Goal: Task Accomplishment & Management: Manage account settings

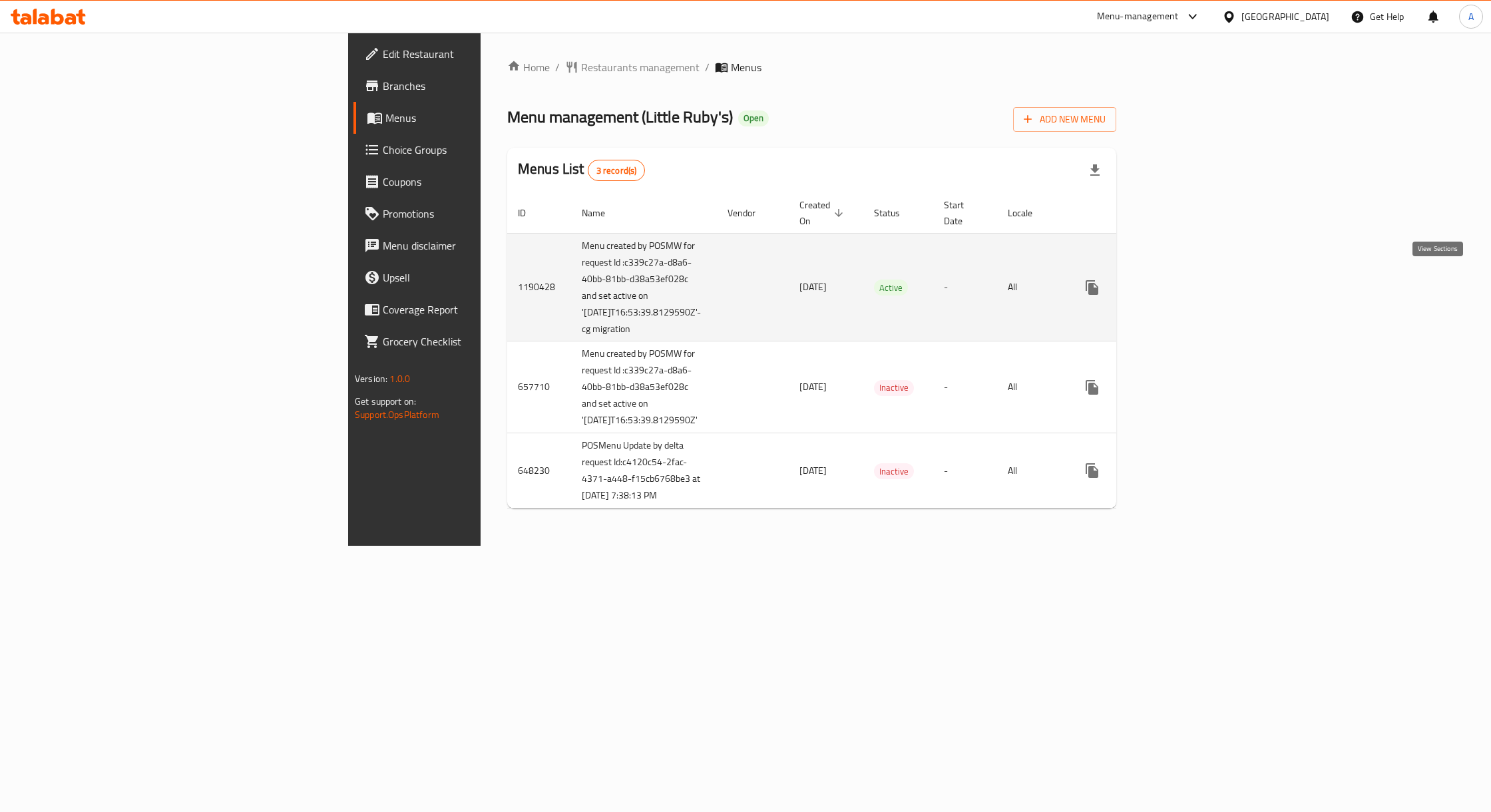
click at [1204, 280] on link "enhanced table" at bounding box center [1188, 288] width 32 height 32
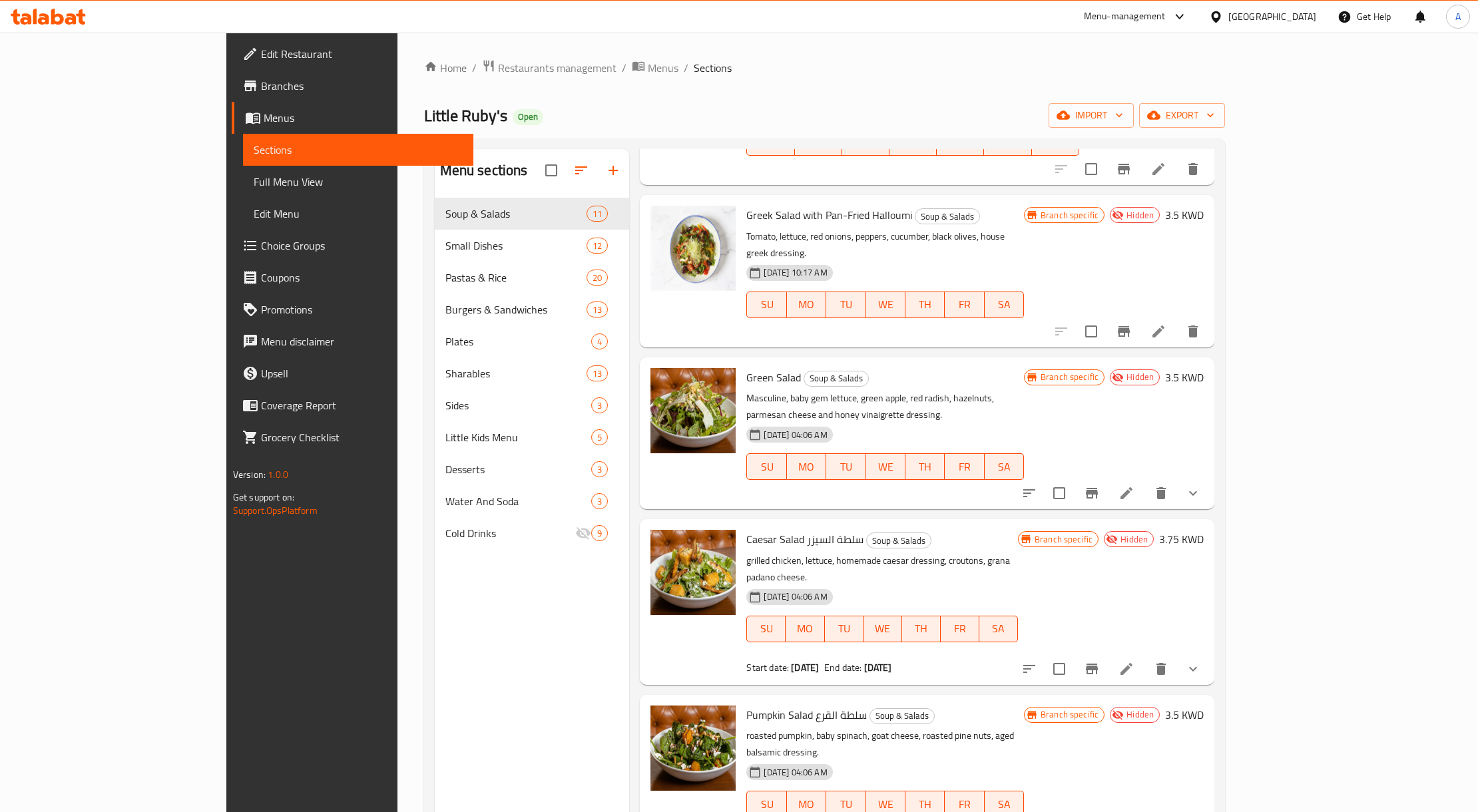
scroll to position [799, 0]
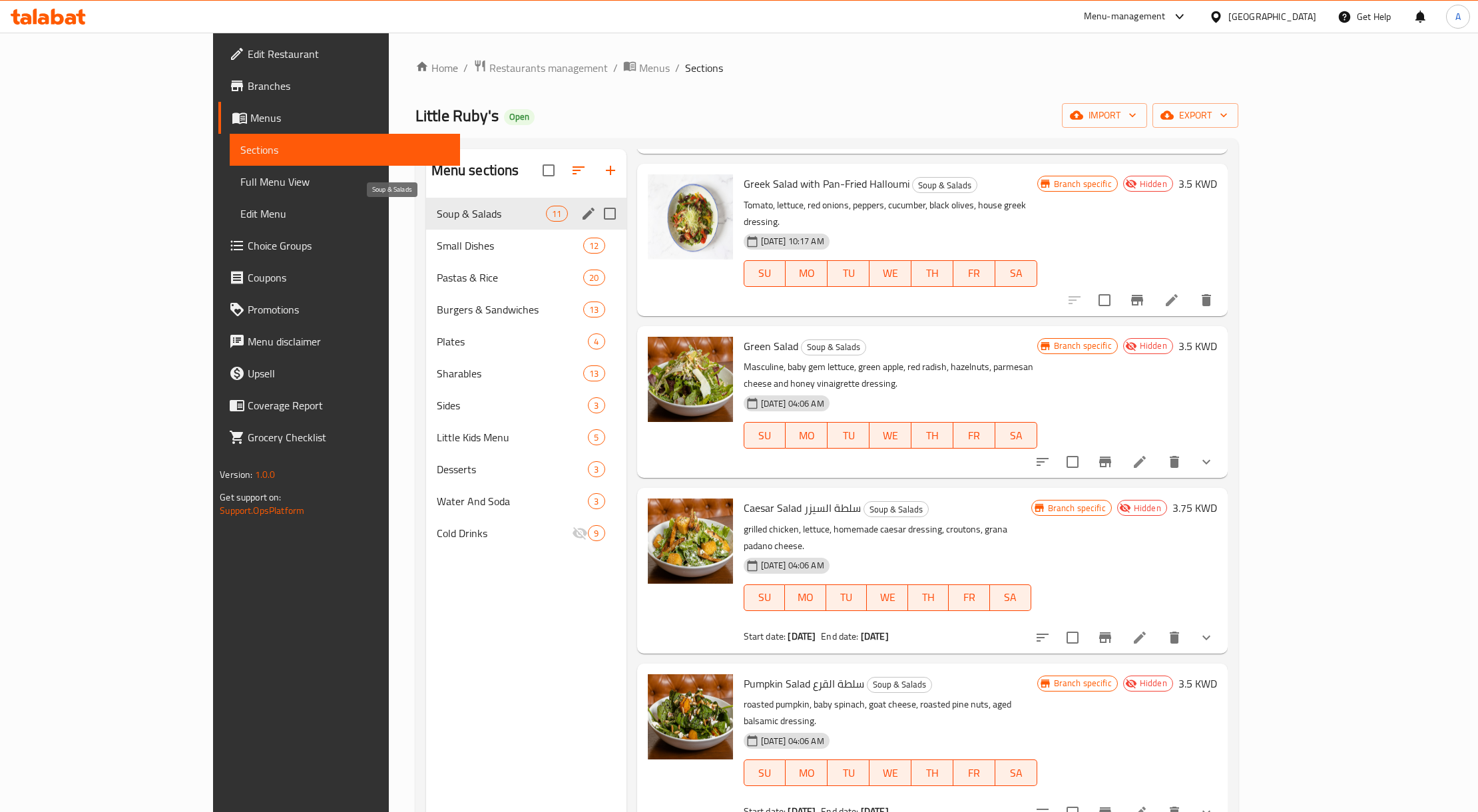
click at [476, 220] on span "Soup & Salads" at bounding box center [491, 214] width 110 height 16
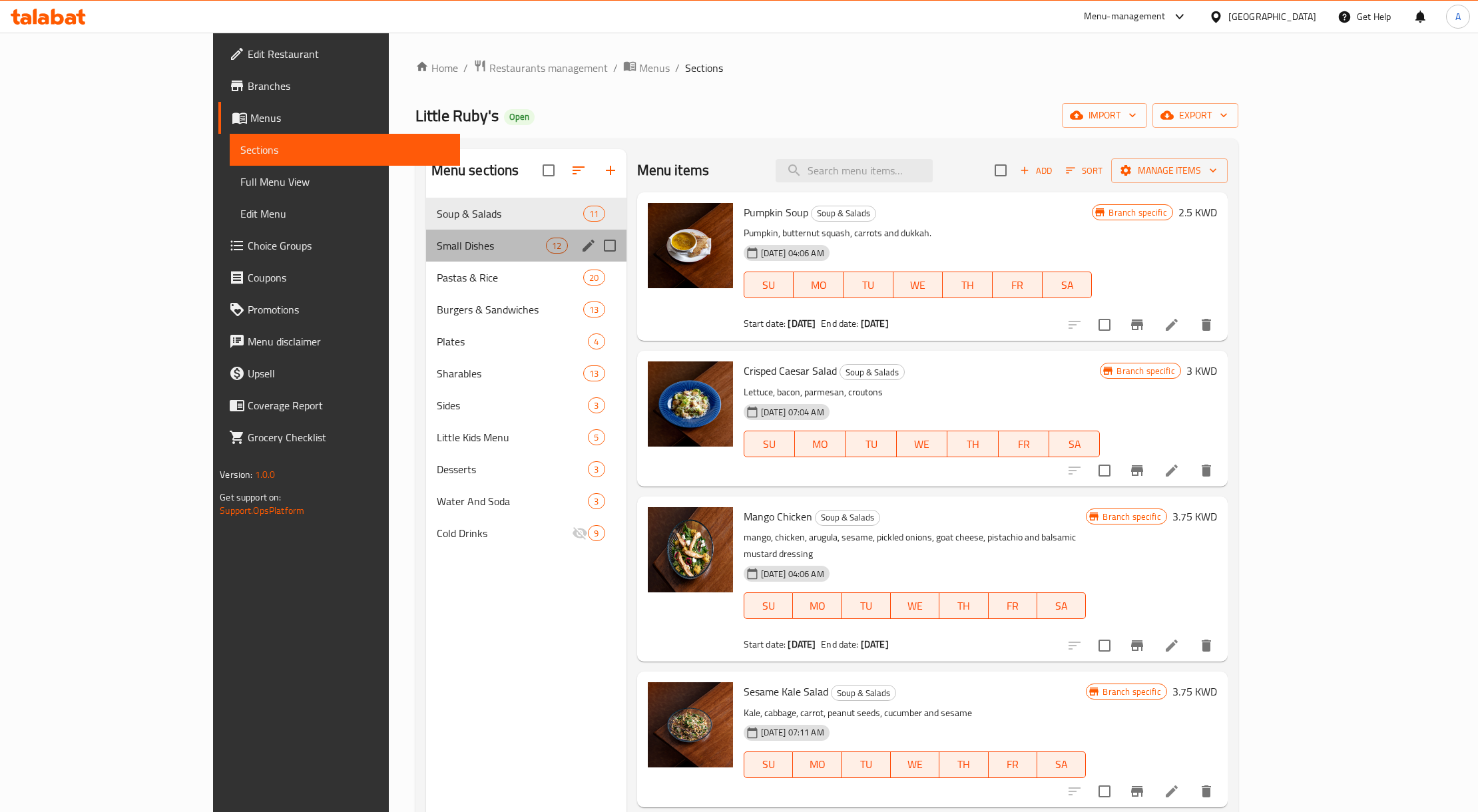
click at [462, 256] on div "Small Dishes 12" at bounding box center [526, 245] width 200 height 32
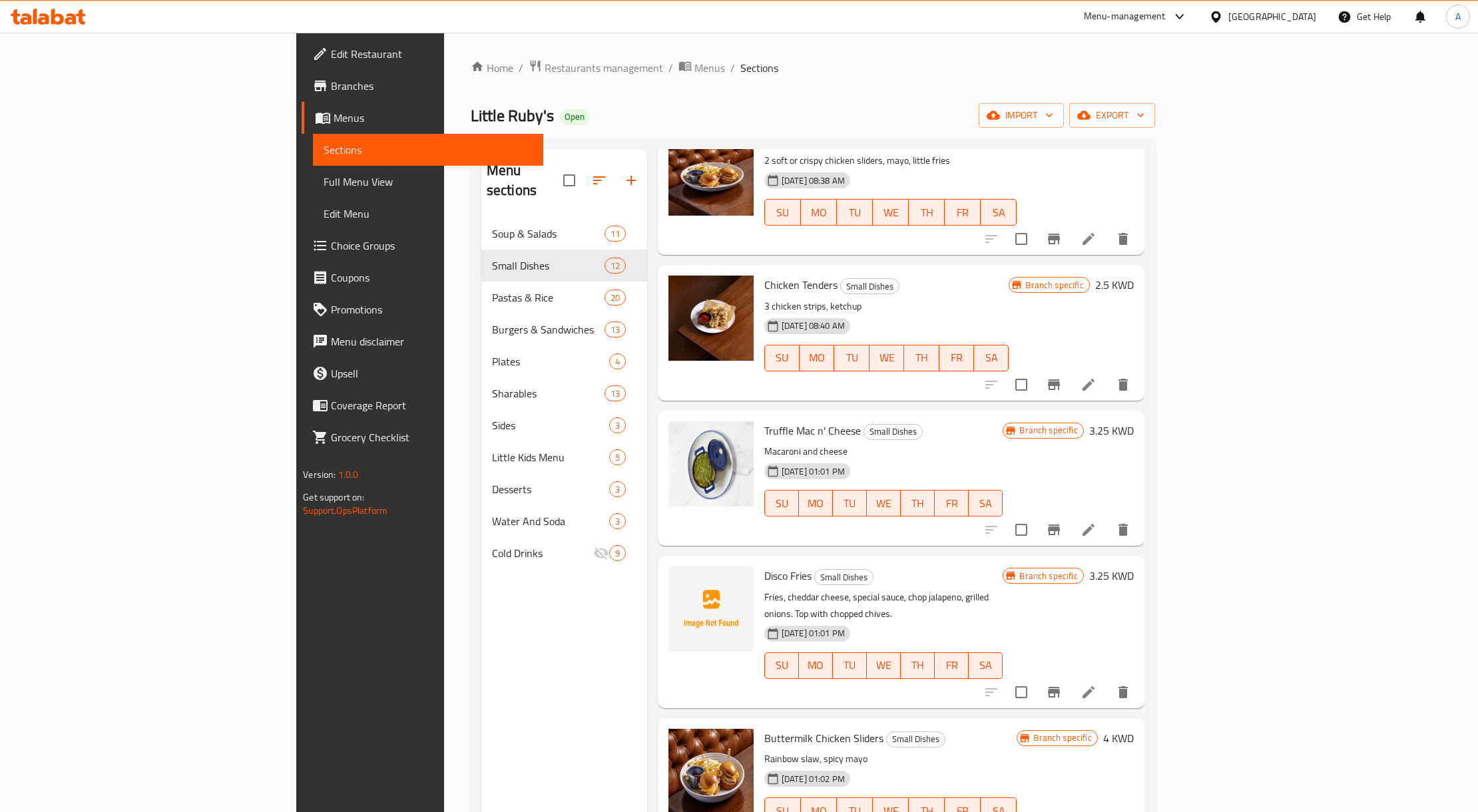
scroll to position [980, 0]
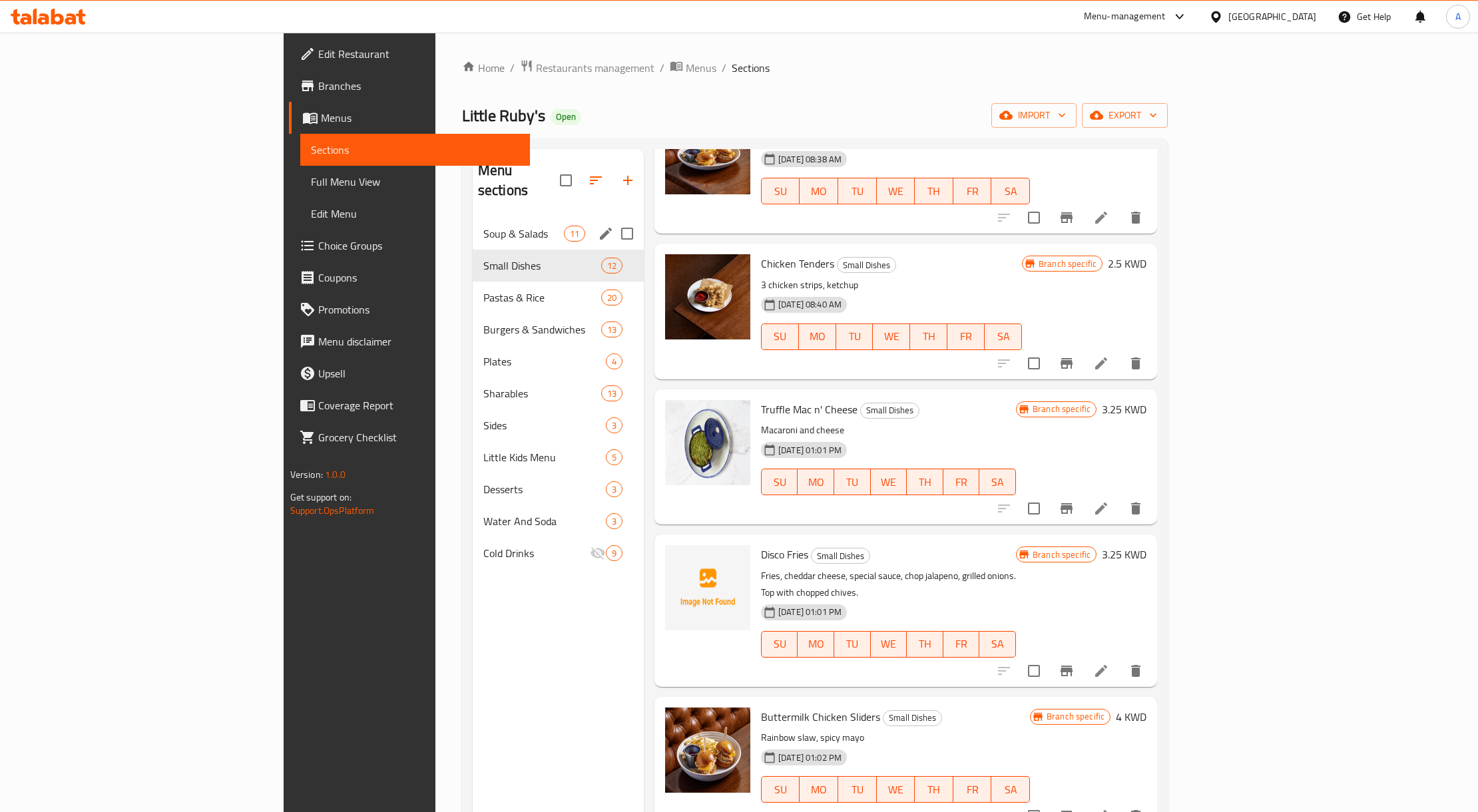
click at [473, 222] on div "Soup & Salads 11" at bounding box center [559, 233] width 171 height 32
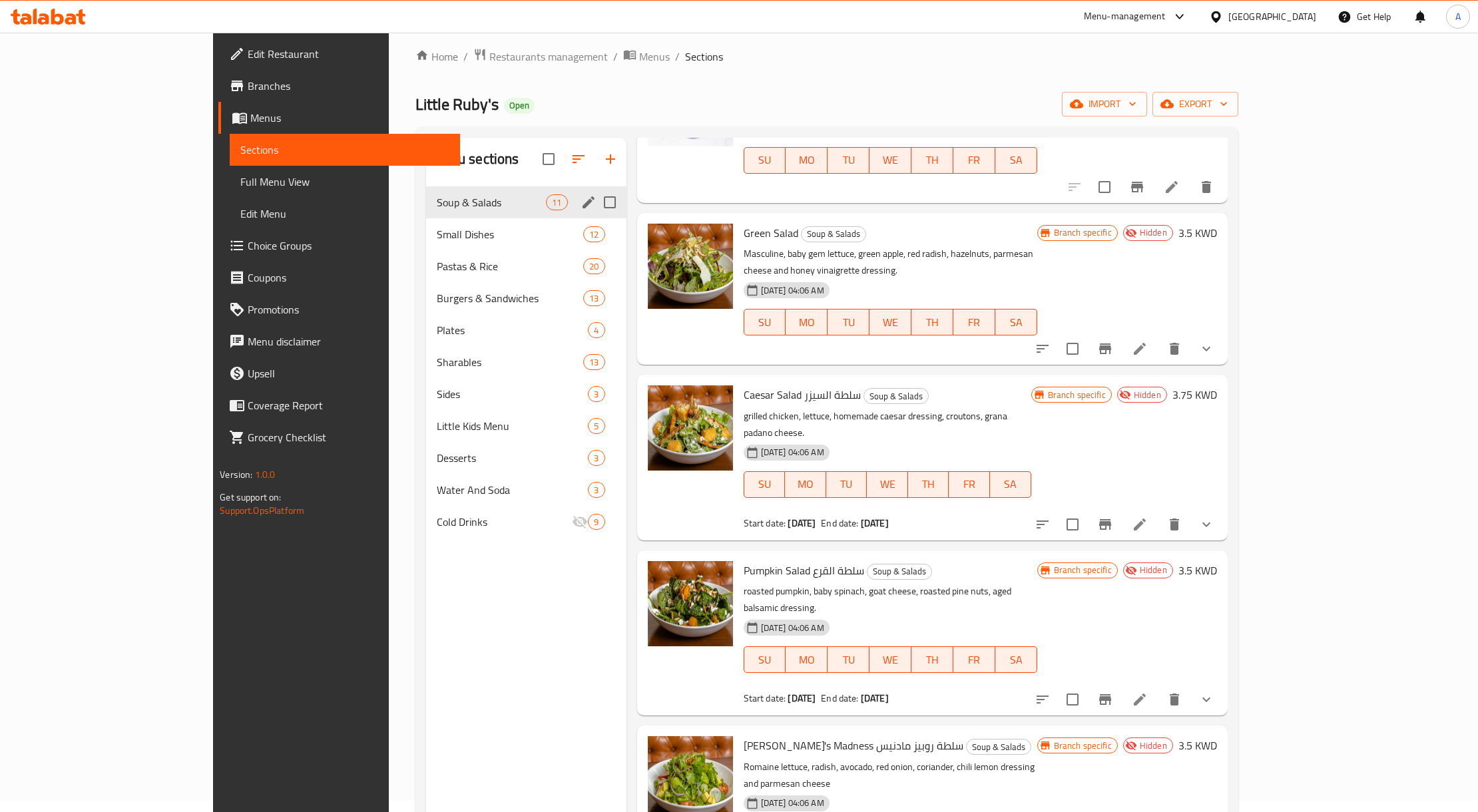
scroll to position [9, 0]
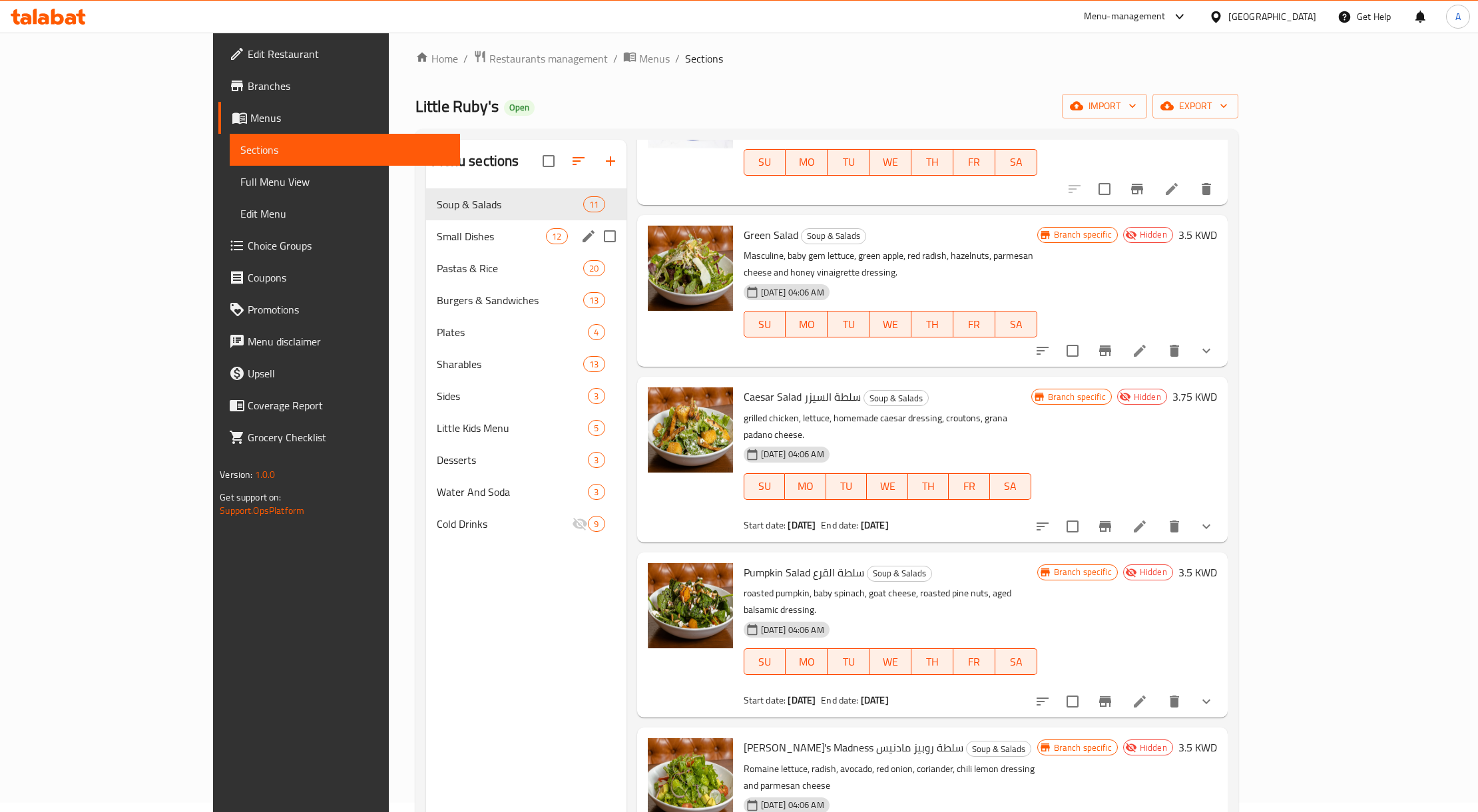
click at [426, 224] on div "Small Dishes 12" at bounding box center [526, 236] width 200 height 32
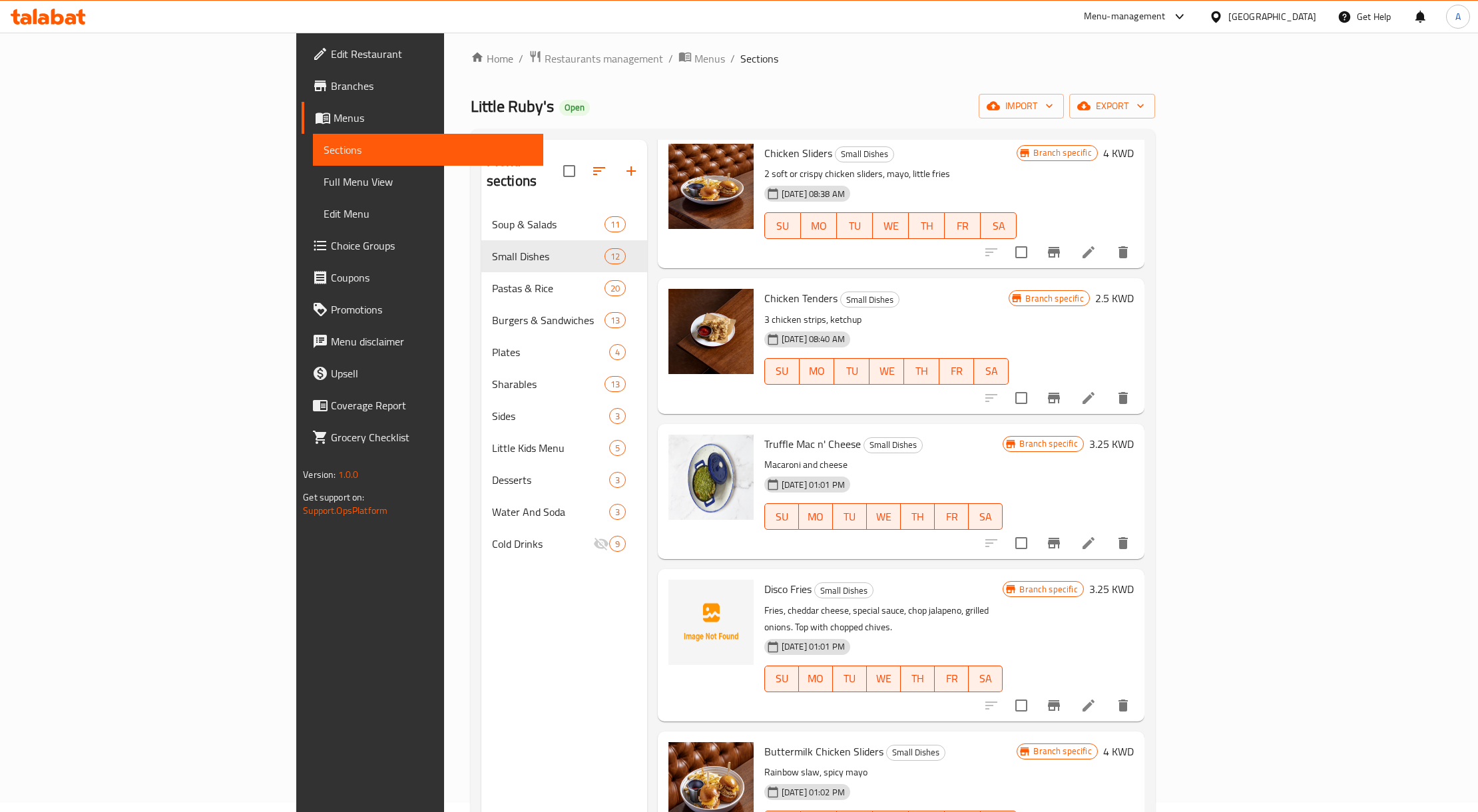
scroll to position [980, 0]
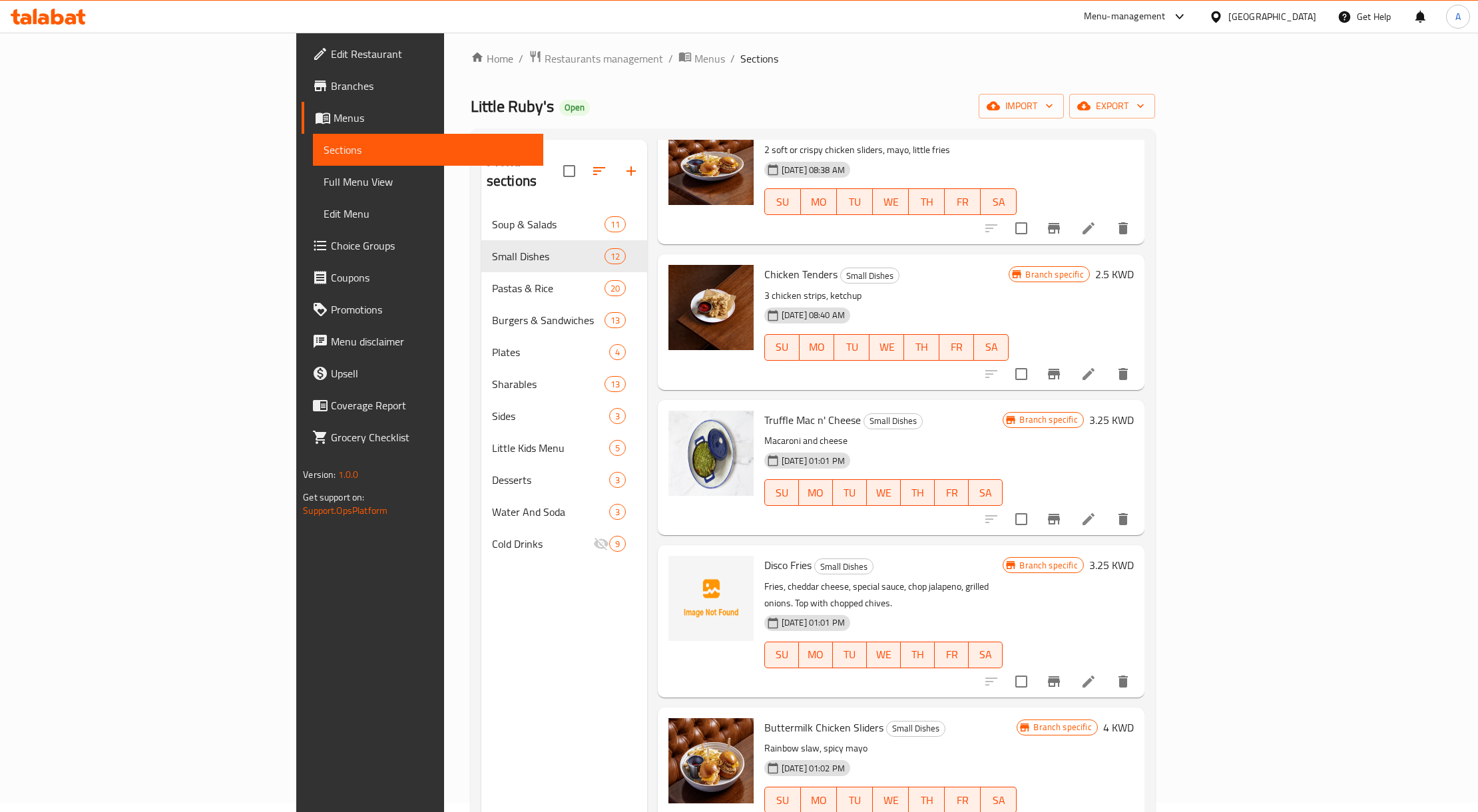
click at [765, 555] on span "Disco Fries" at bounding box center [788, 565] width 48 height 20
copy h6 "Disco Fries"
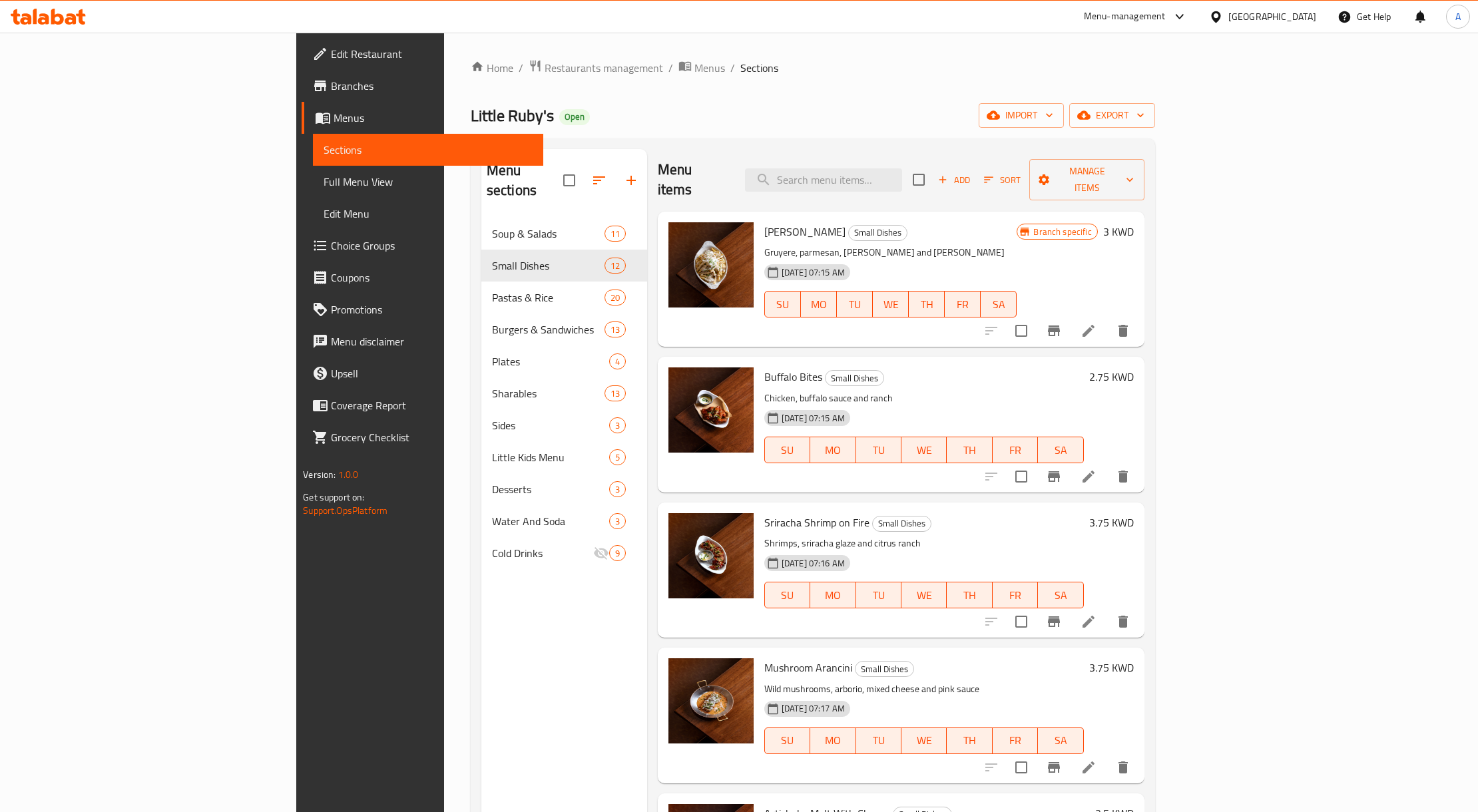
scroll to position [0, 0]
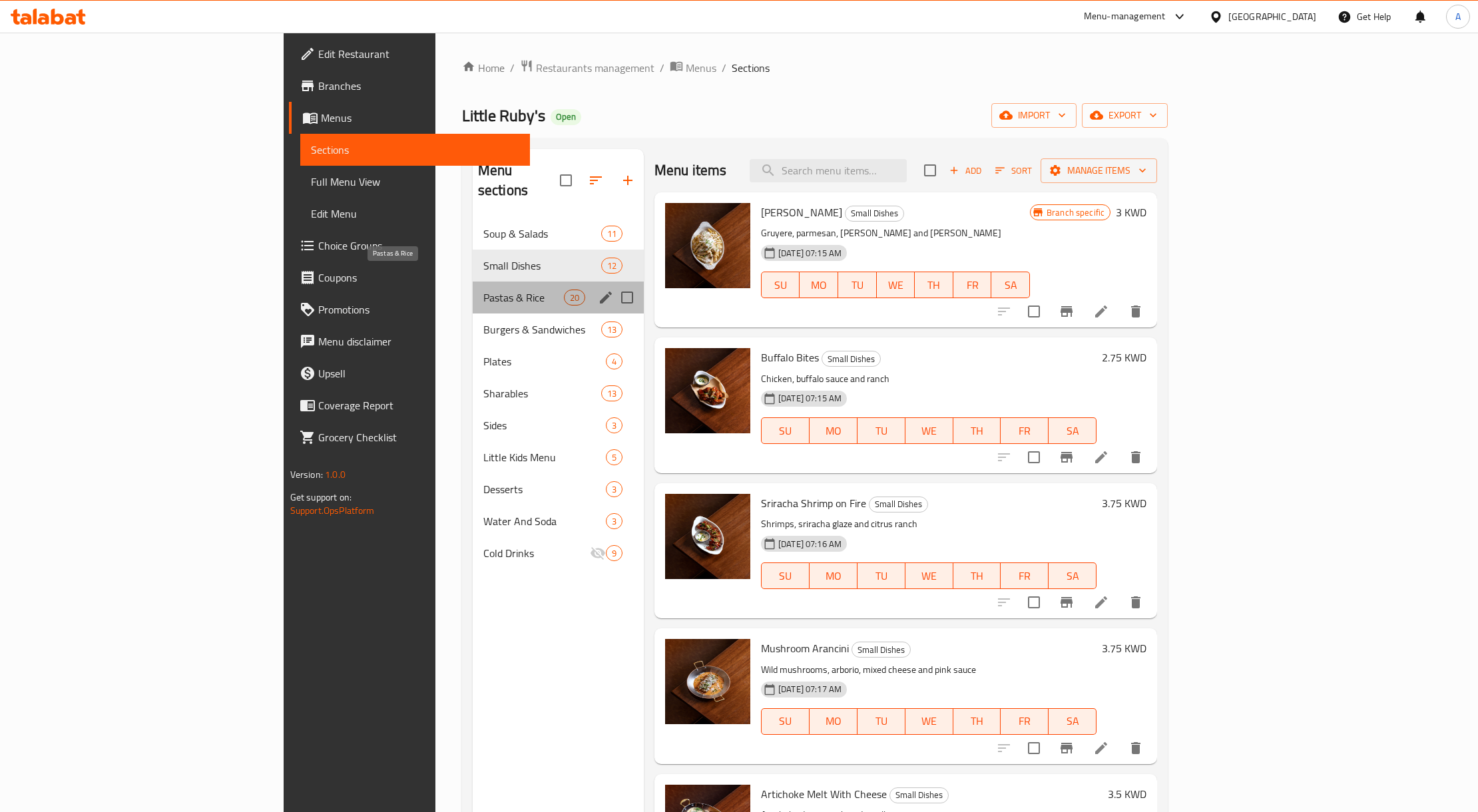
click at [483, 290] on span "Pastas & Rice" at bounding box center [523, 298] width 80 height 16
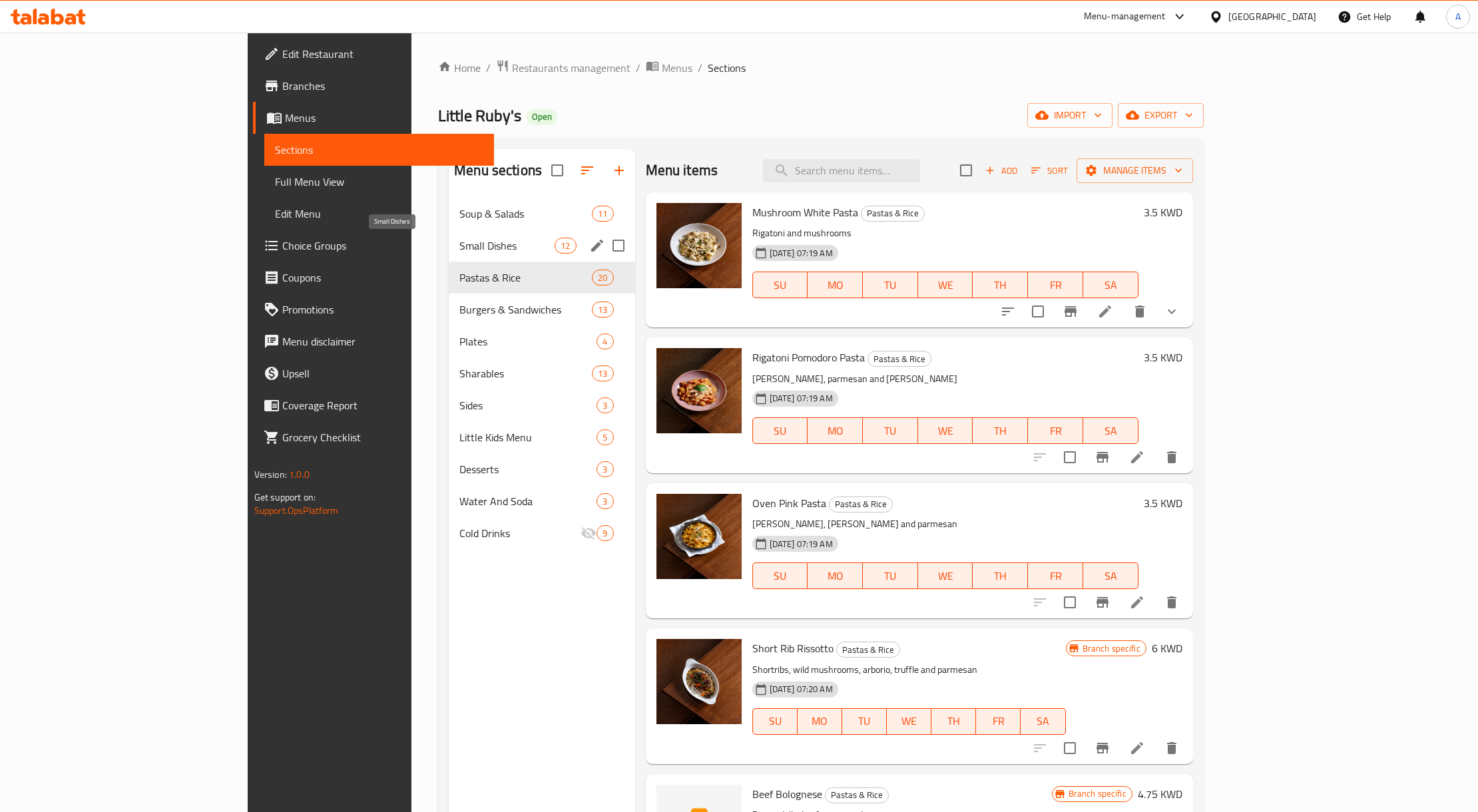
click at [459, 248] on span "Small Dishes" at bounding box center [507, 245] width 95 height 16
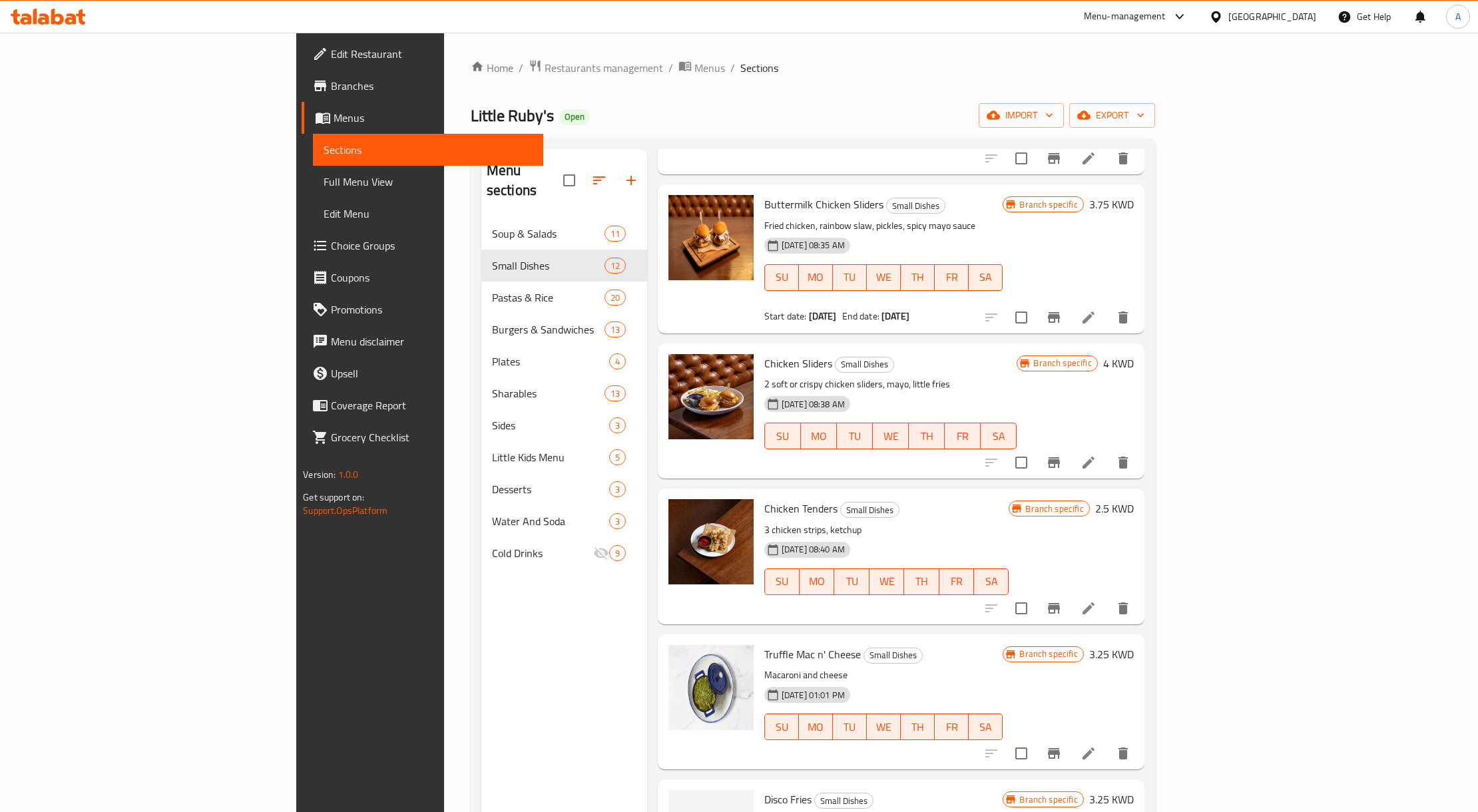
scroll to position [976, 0]
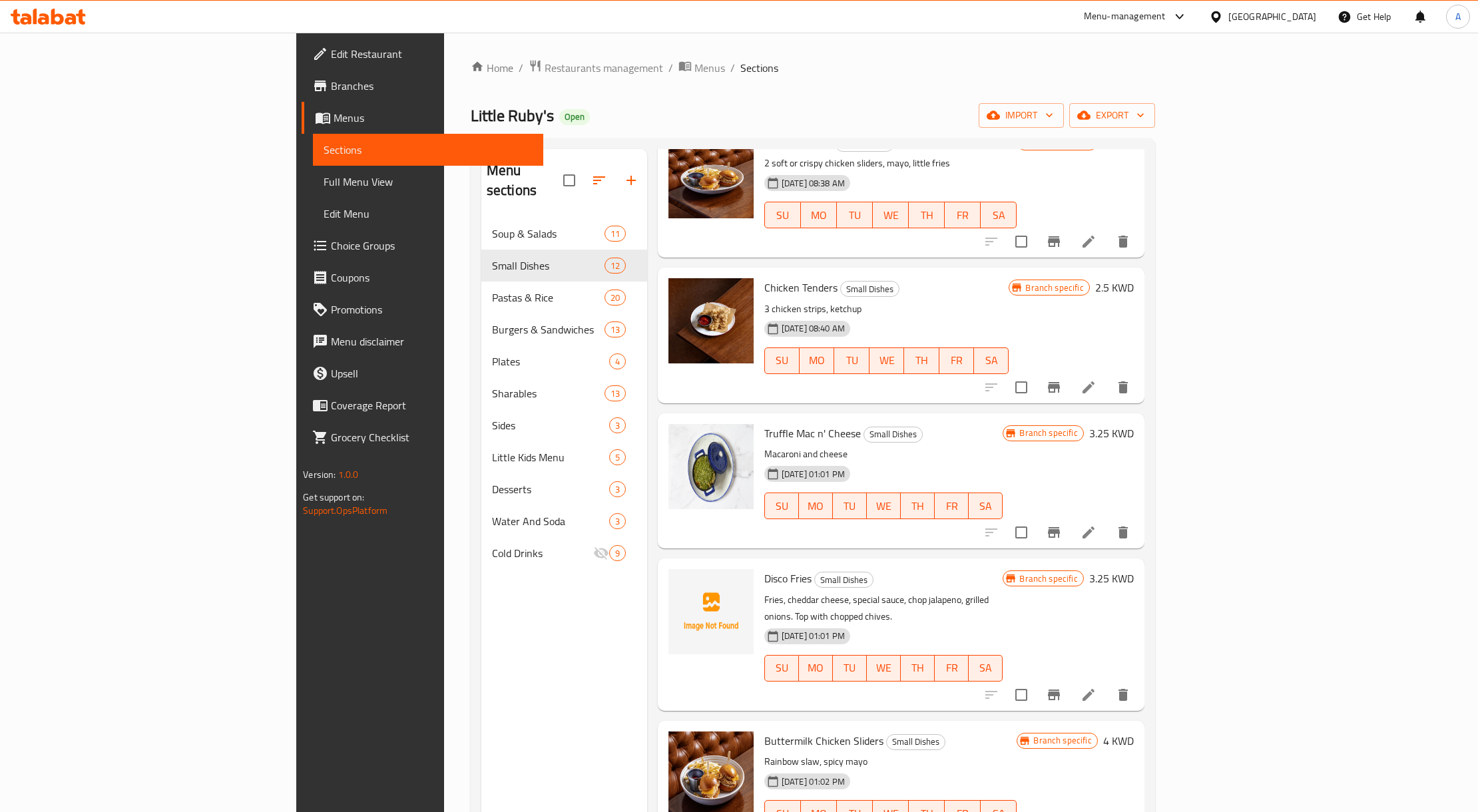
click at [765, 569] on span "Disco Fries" at bounding box center [788, 579] width 48 height 20
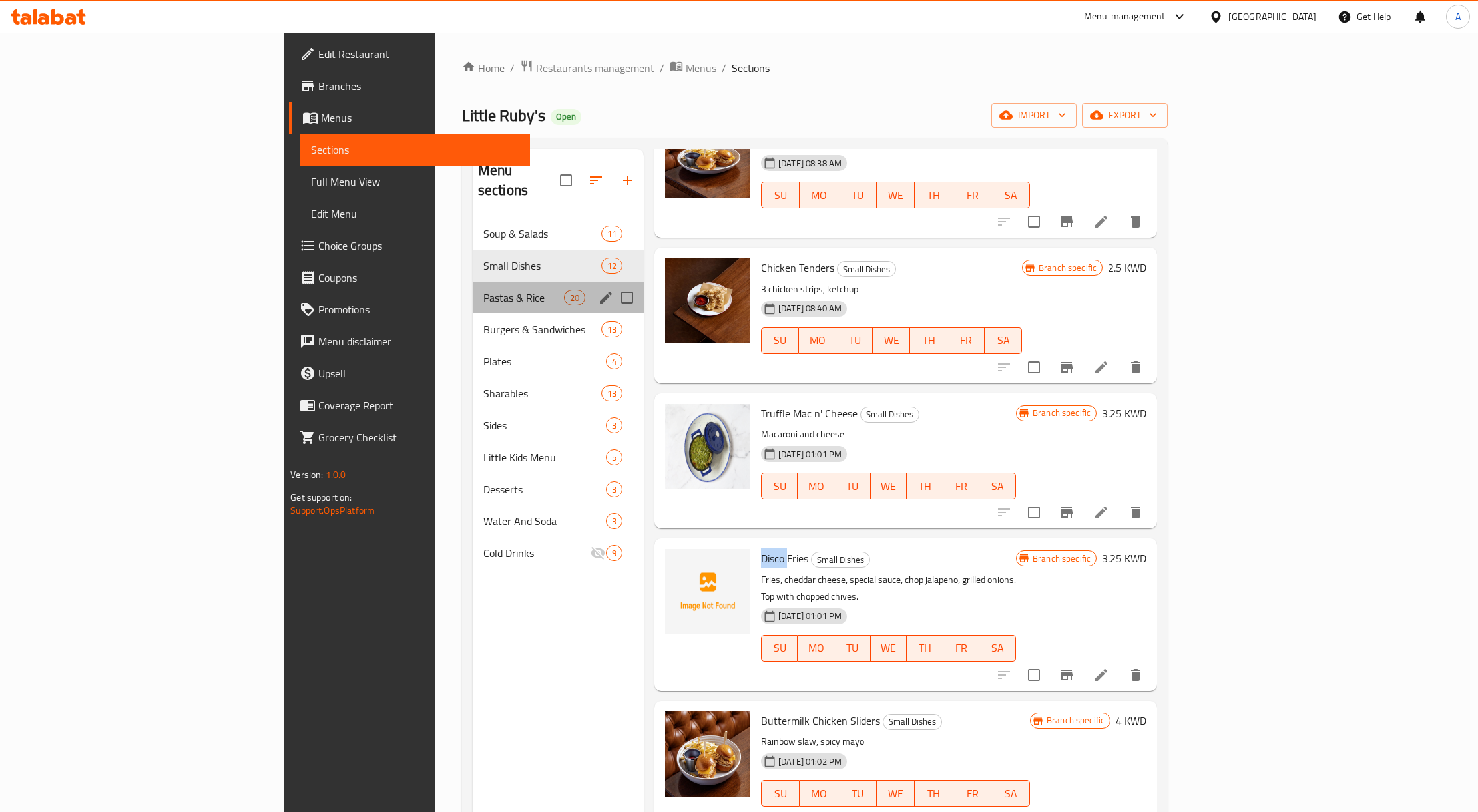
click at [473, 281] on div "Pastas & Rice 20" at bounding box center [559, 297] width 171 height 32
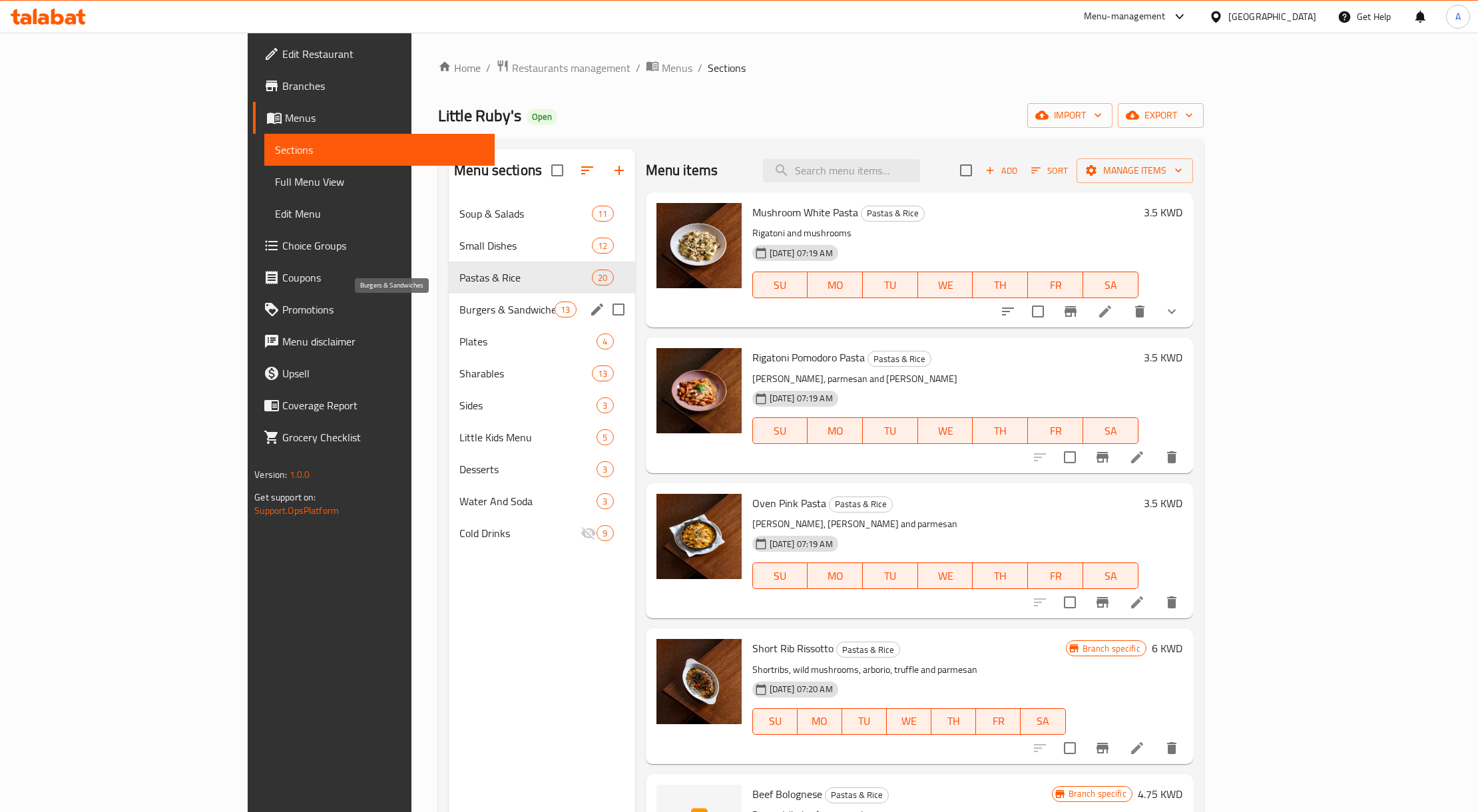
click at [459, 314] on span "Burgers & Sandwiches" at bounding box center [507, 309] width 95 height 16
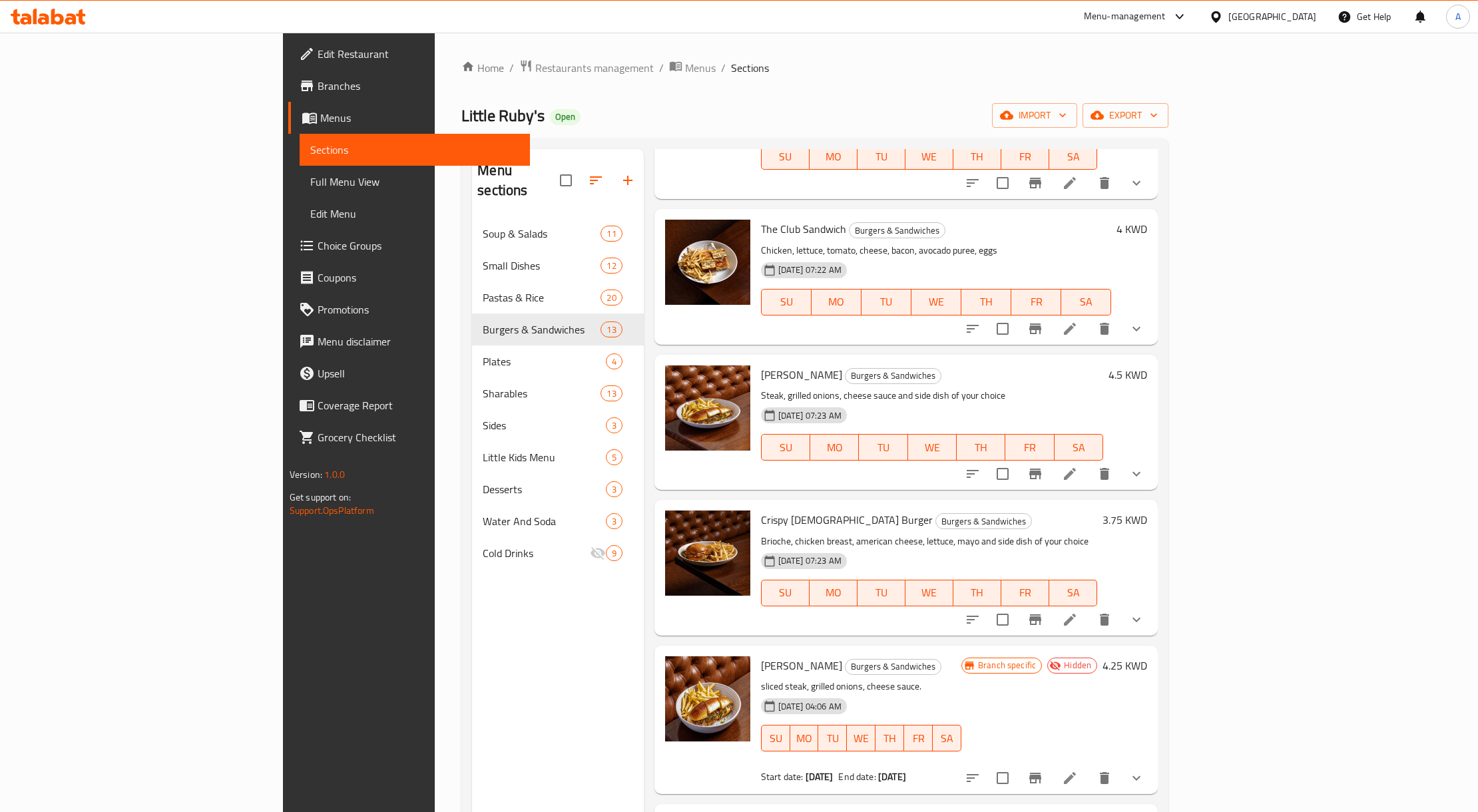
scroll to position [177, 0]
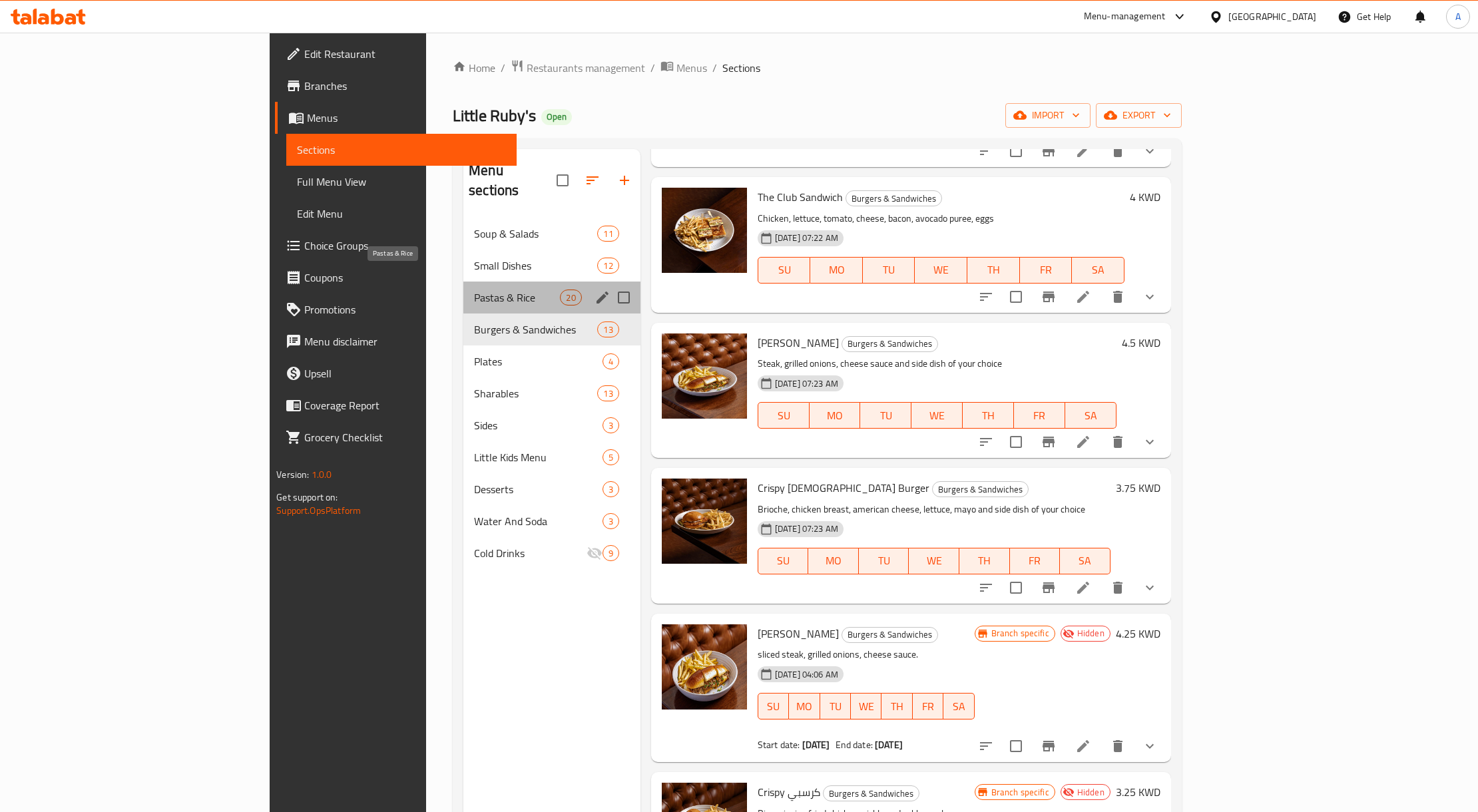
click at [474, 290] on span "Pastas & Rice" at bounding box center [517, 298] width 86 height 16
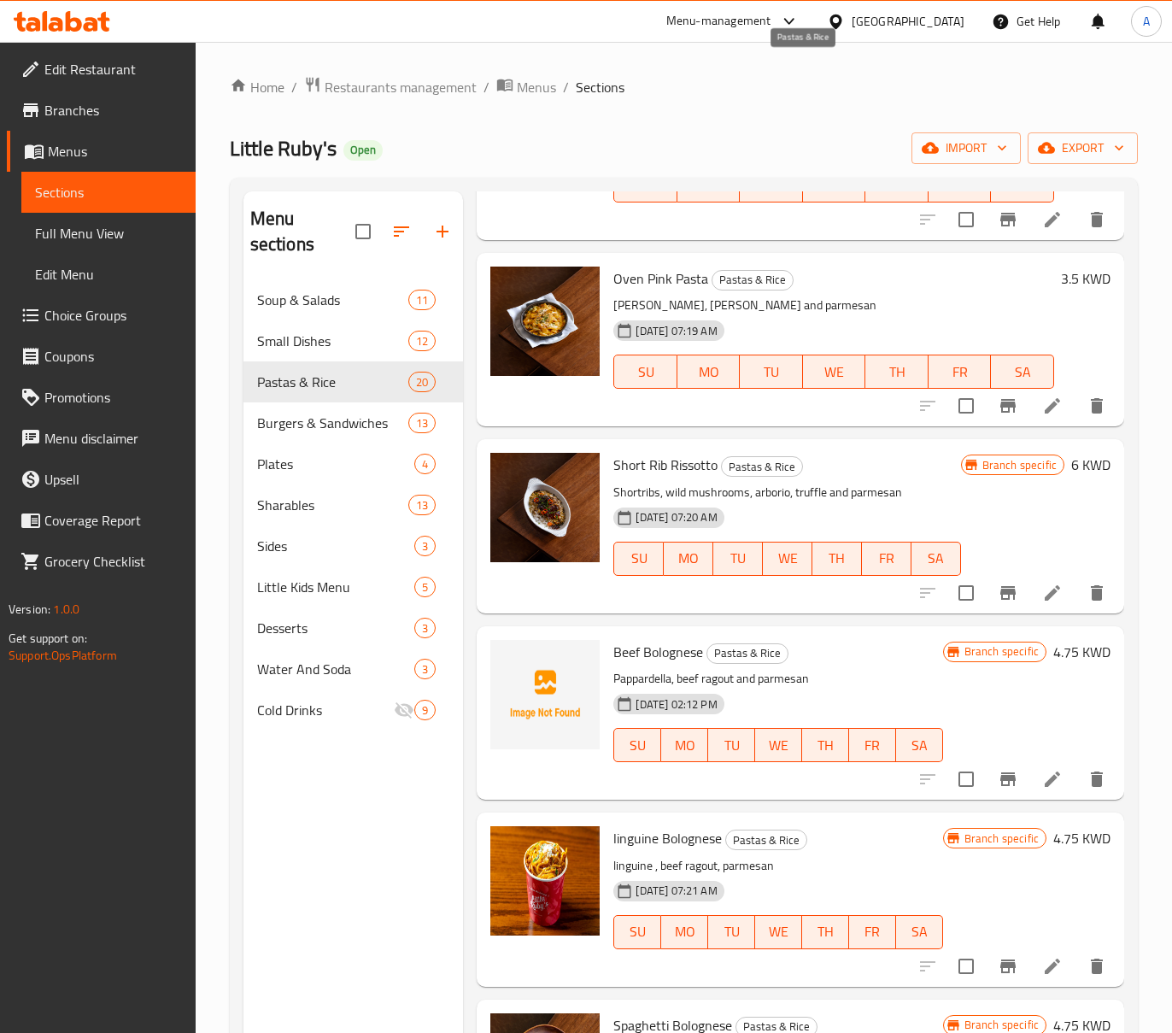
scroll to position [455, 0]
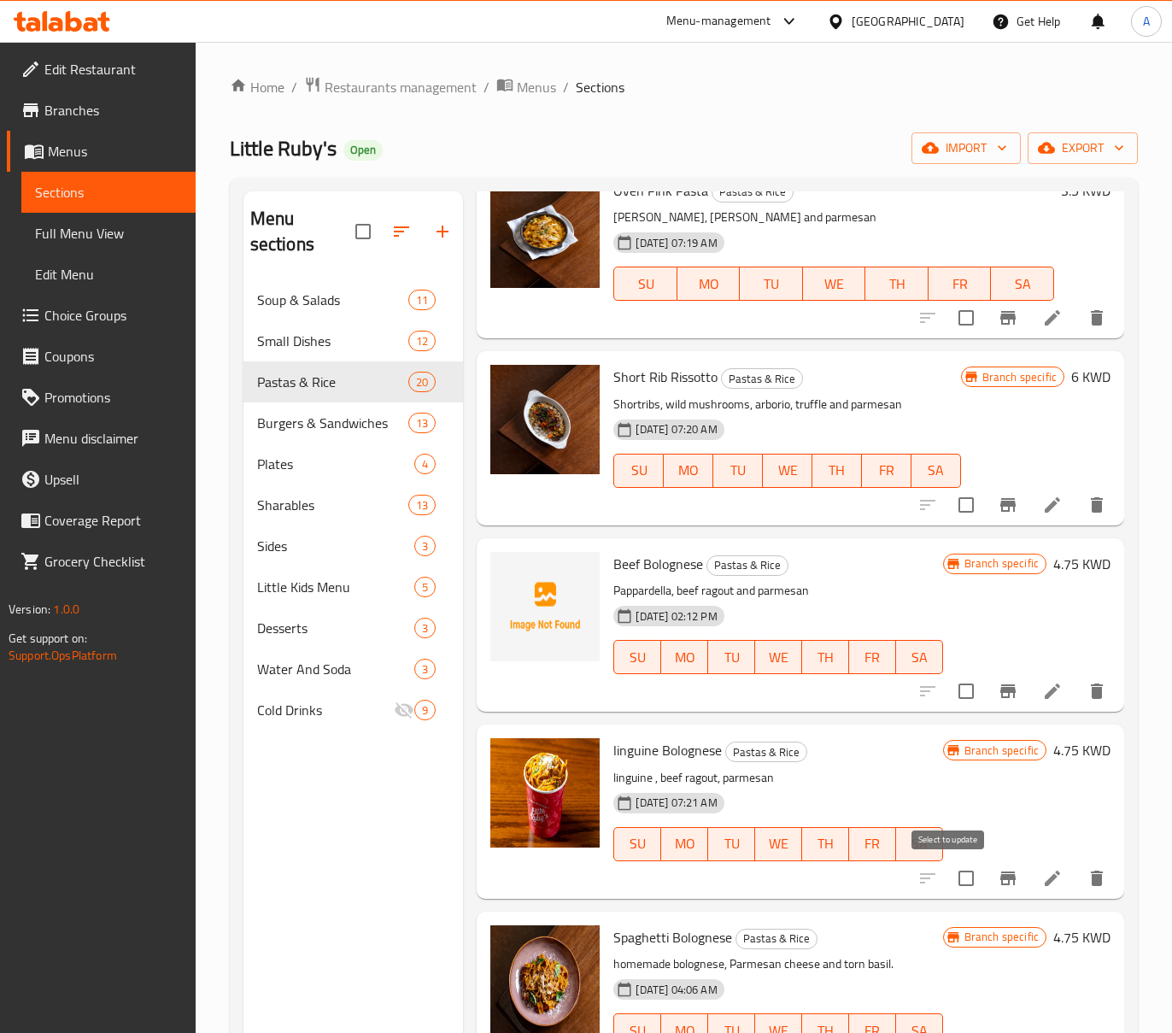
click at [953, 869] on input "checkbox" at bounding box center [966, 878] width 36 height 36
checkbox input "true"
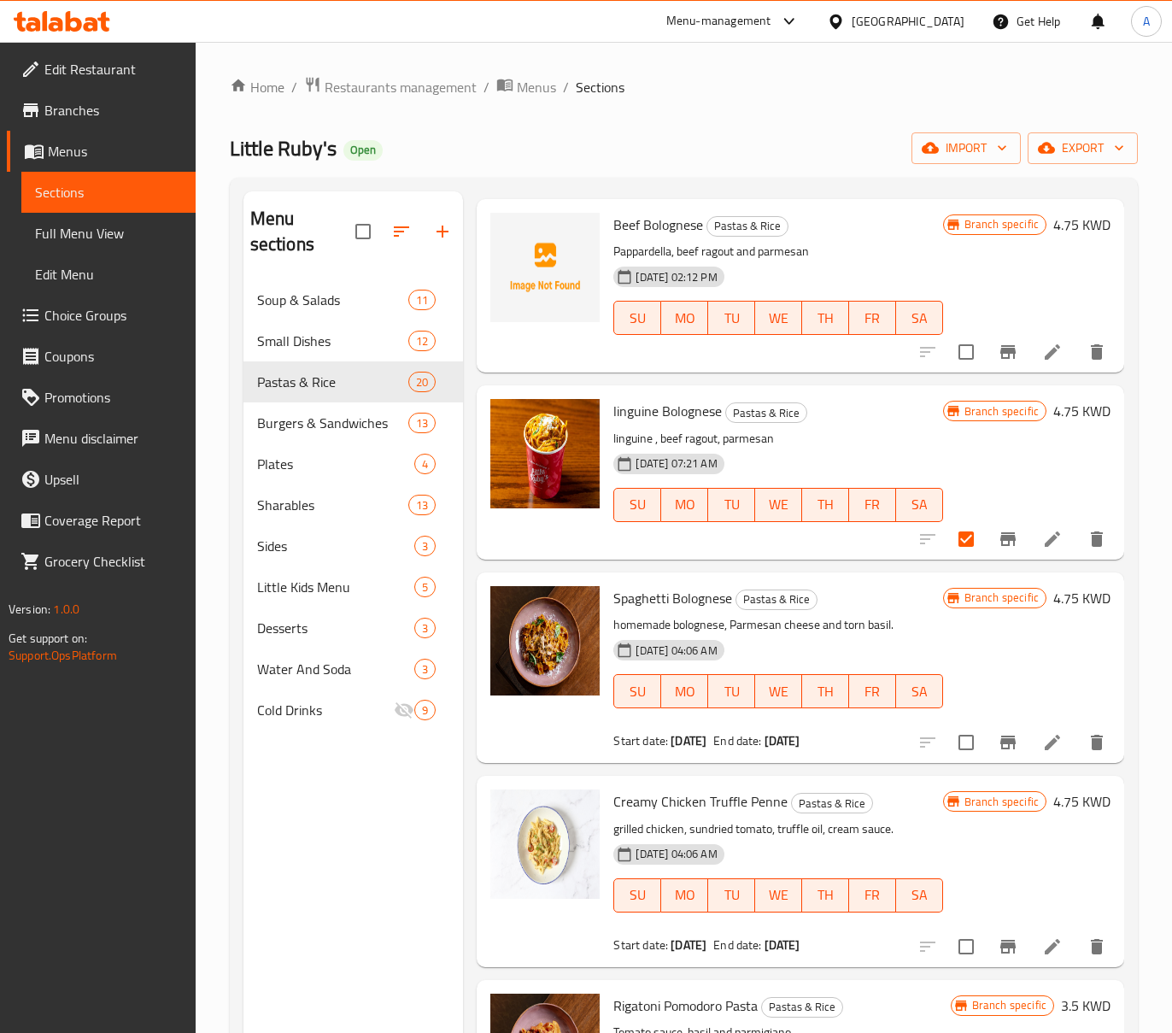
scroll to position [797, 0]
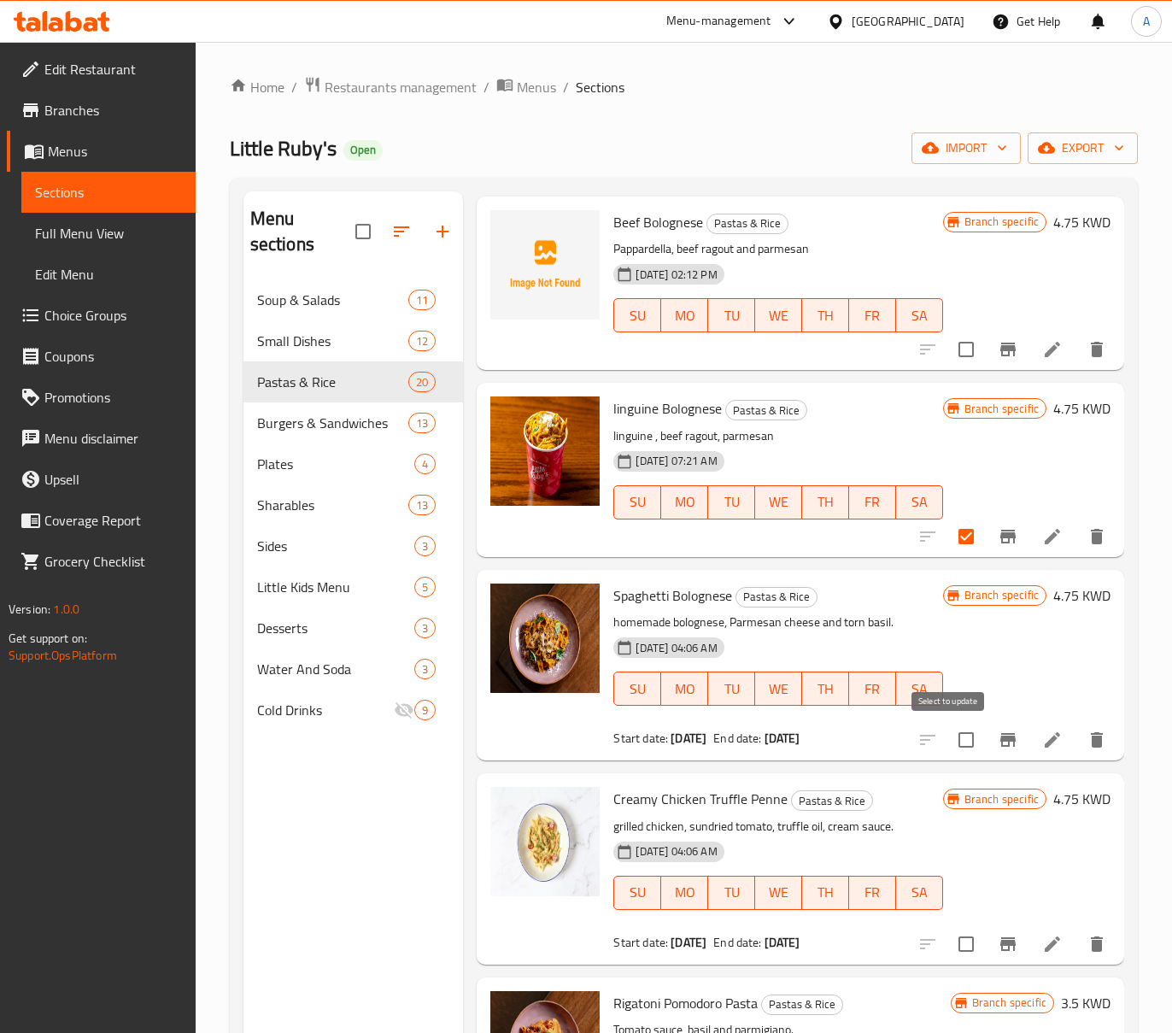
click at [952, 745] on input "checkbox" at bounding box center [966, 740] width 36 height 36
checkbox input "true"
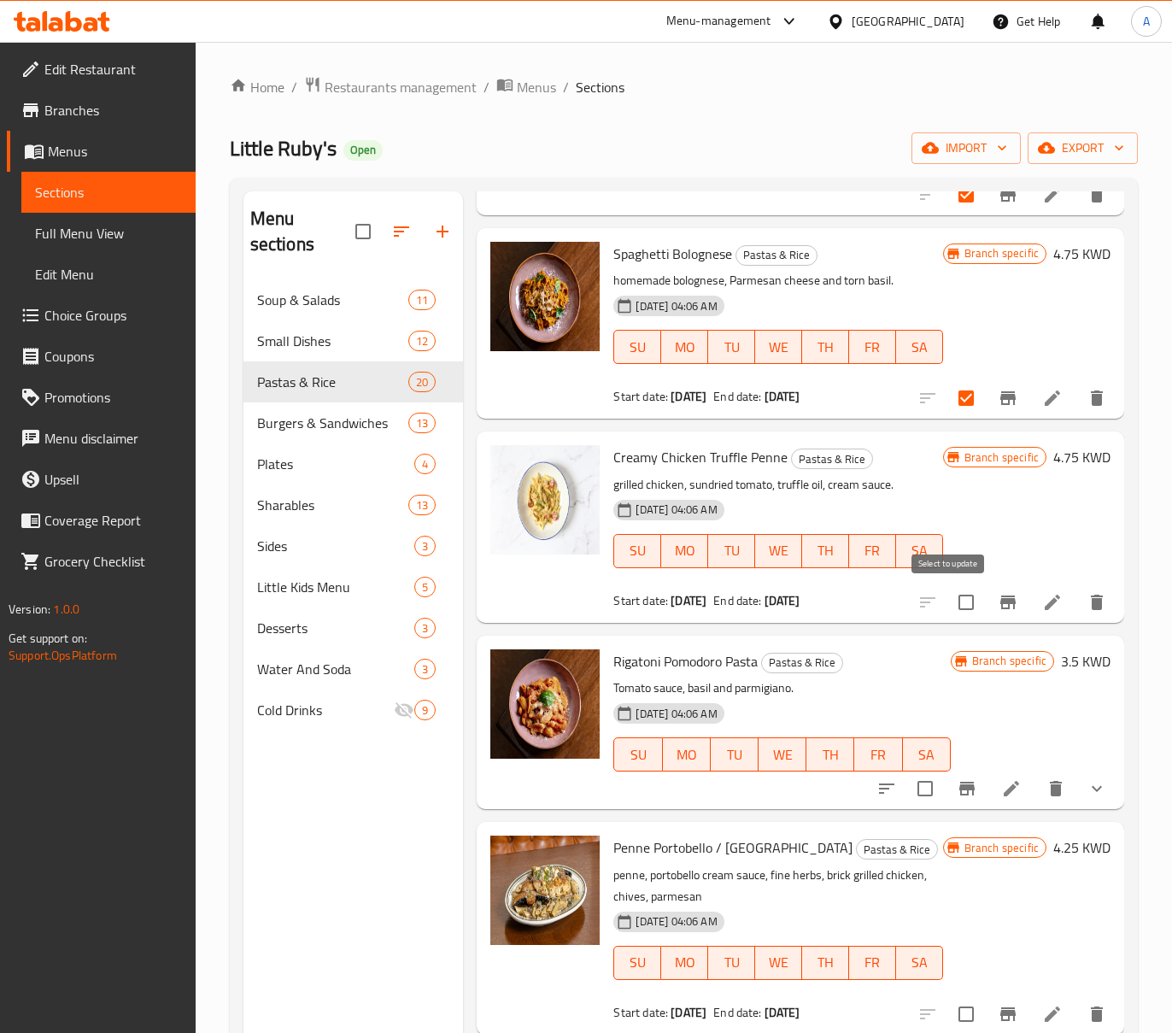
click at [955, 598] on input "checkbox" at bounding box center [966, 602] width 36 height 36
checkbox input "true"
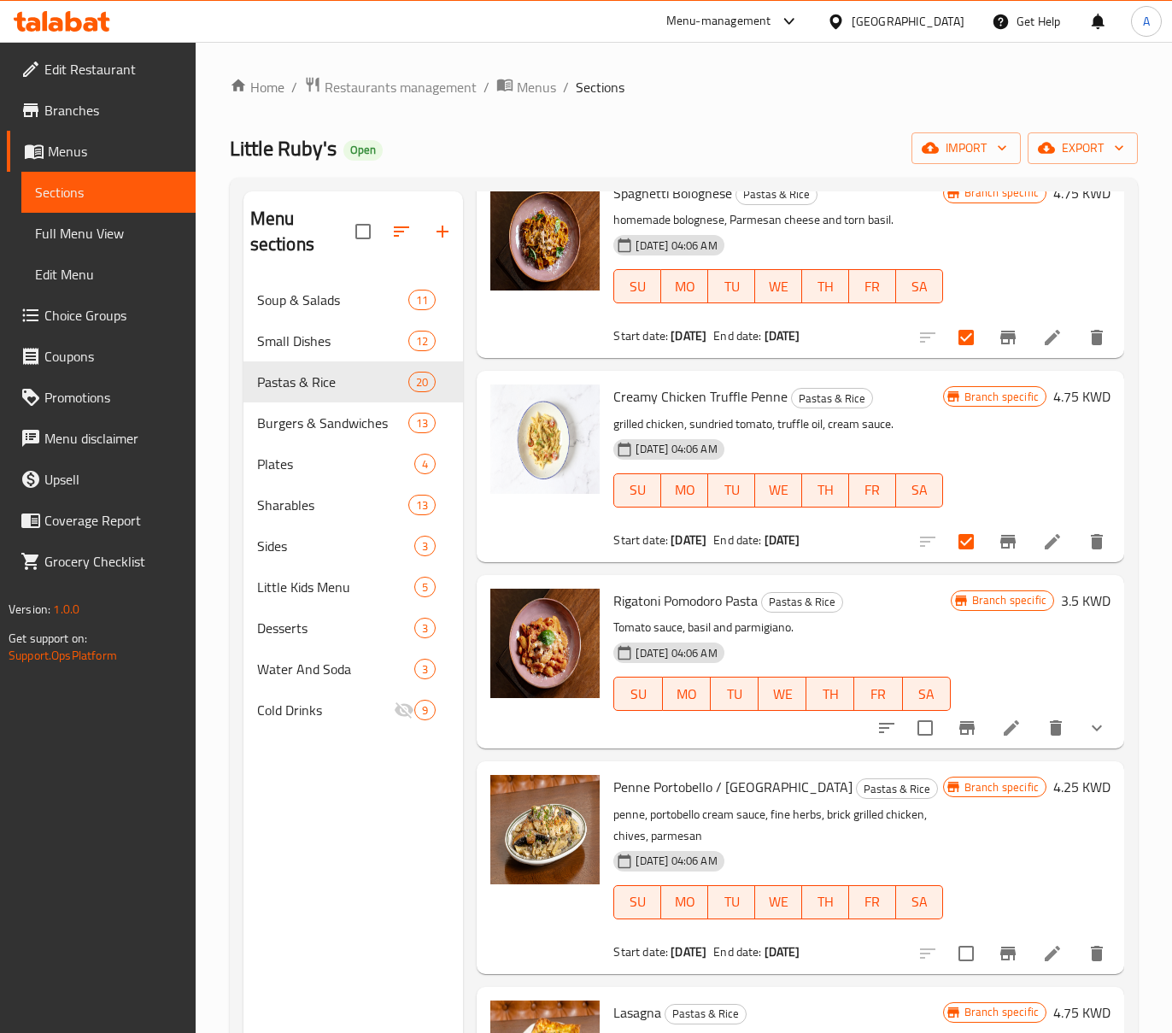
scroll to position [1252, 0]
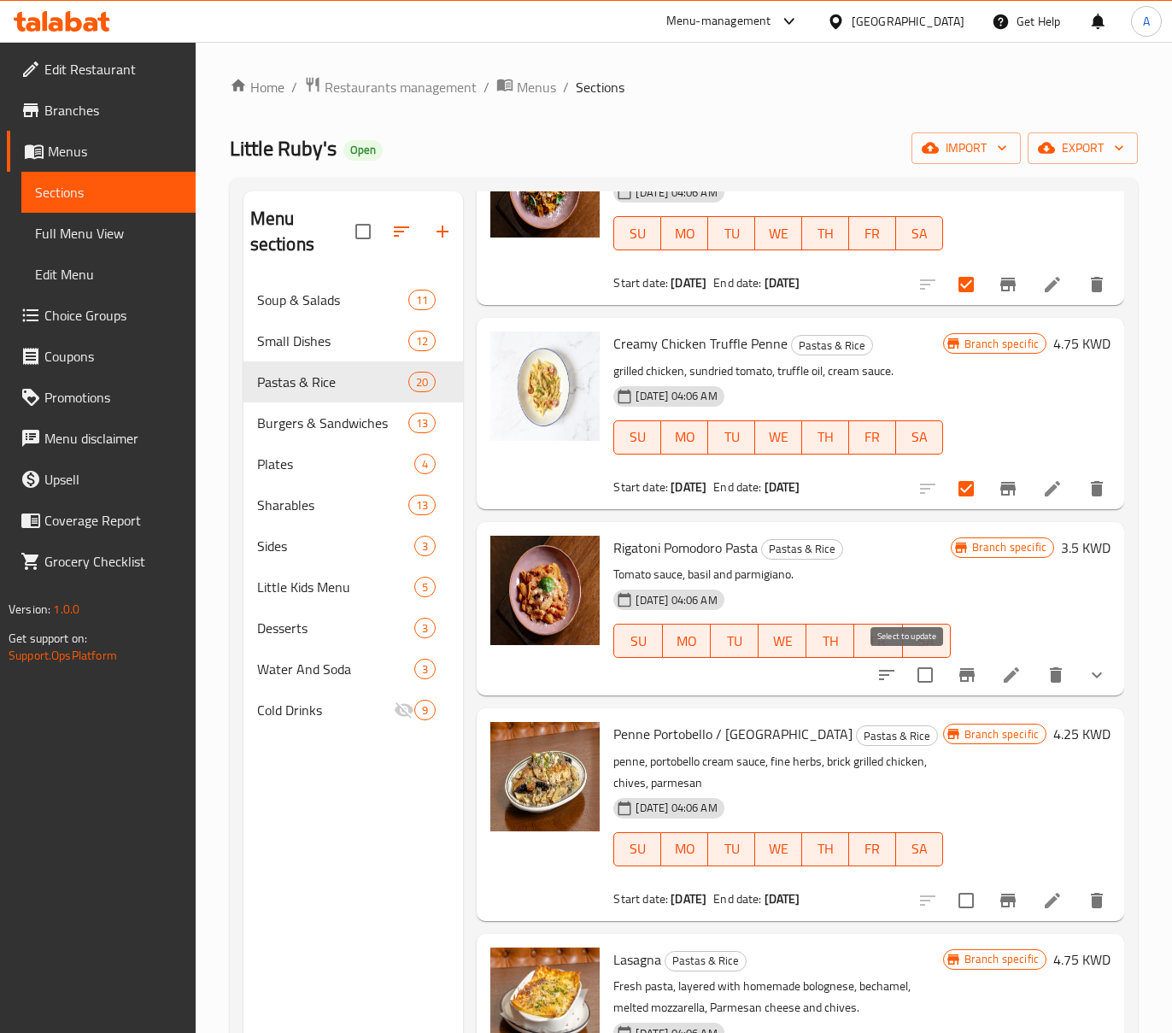
click at [907, 668] on input "checkbox" at bounding box center [925, 675] width 36 height 36
checkbox input "true"
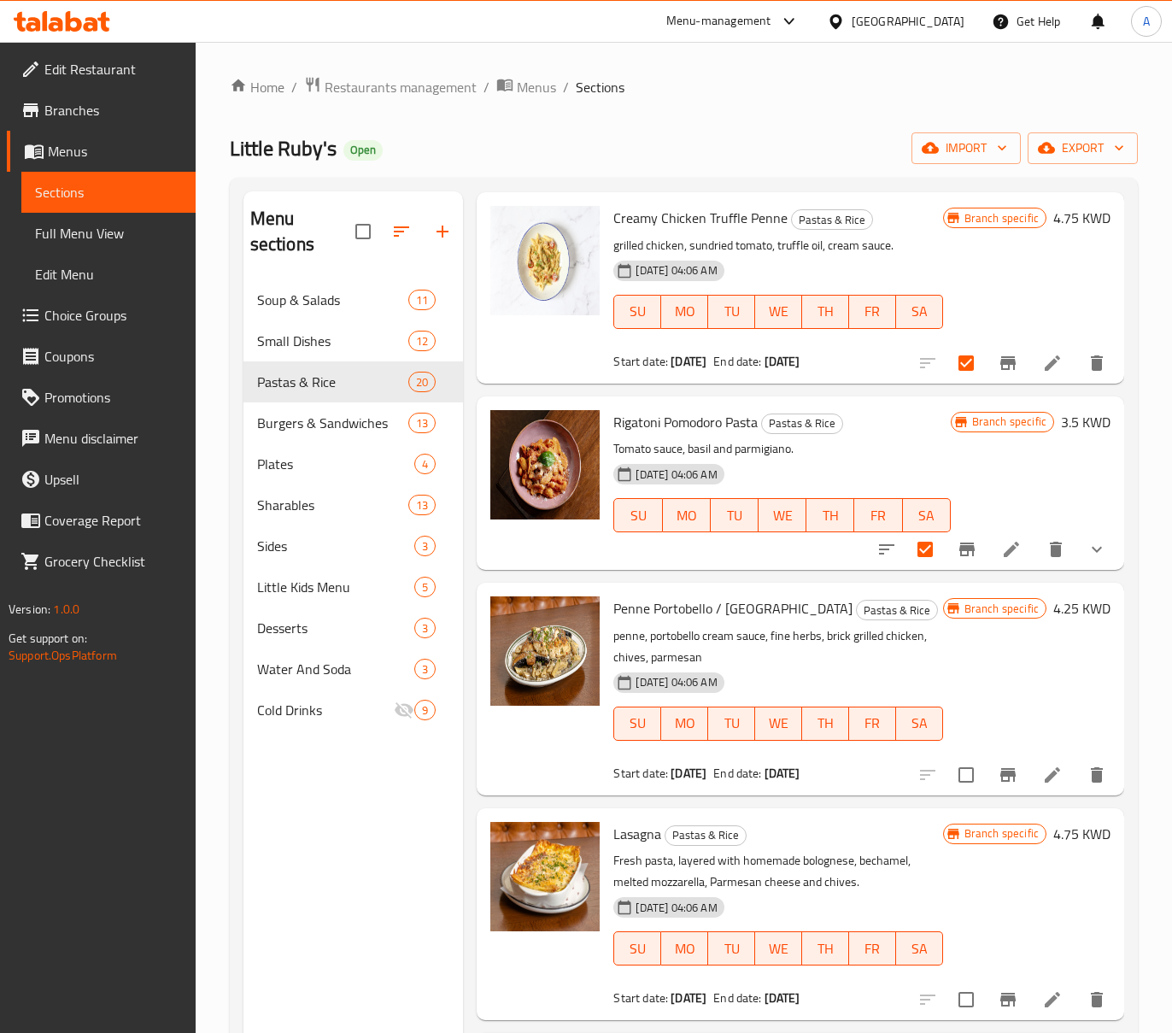
scroll to position [1480, 0]
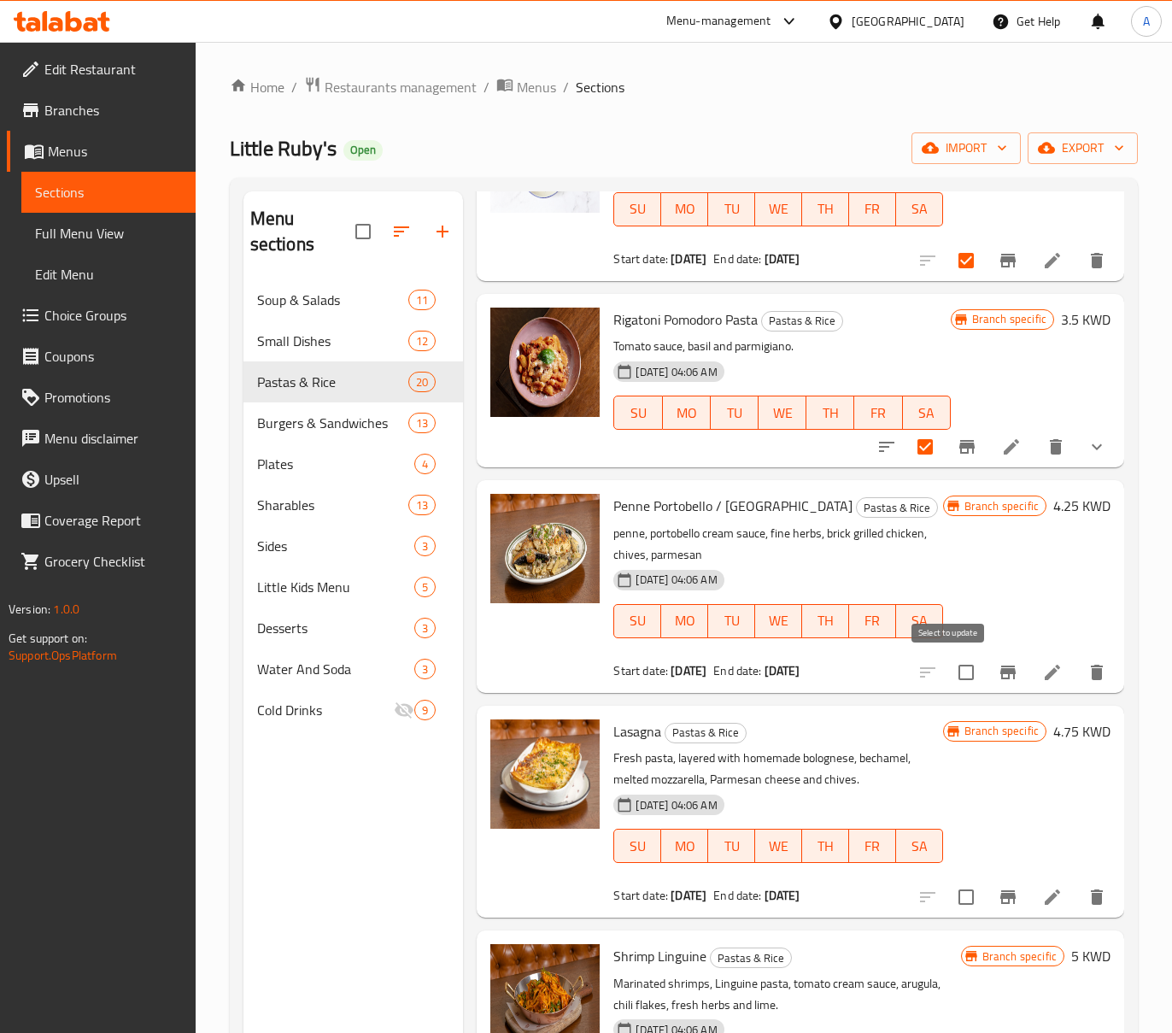
click at [950, 666] on input "checkbox" at bounding box center [966, 672] width 36 height 36
checkbox input "true"
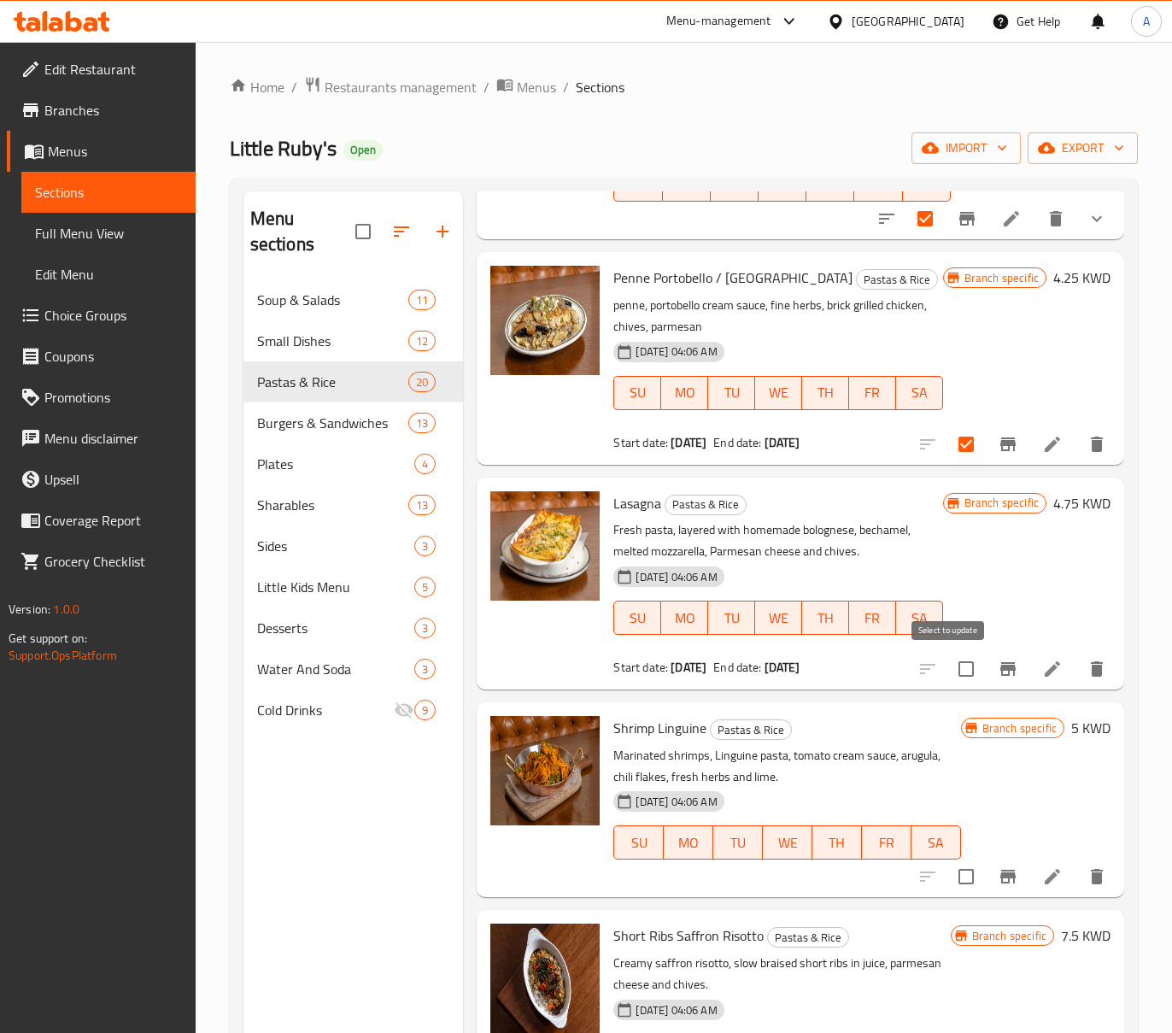
click at [948, 664] on input "checkbox" at bounding box center [966, 669] width 36 height 36
checkbox input "true"
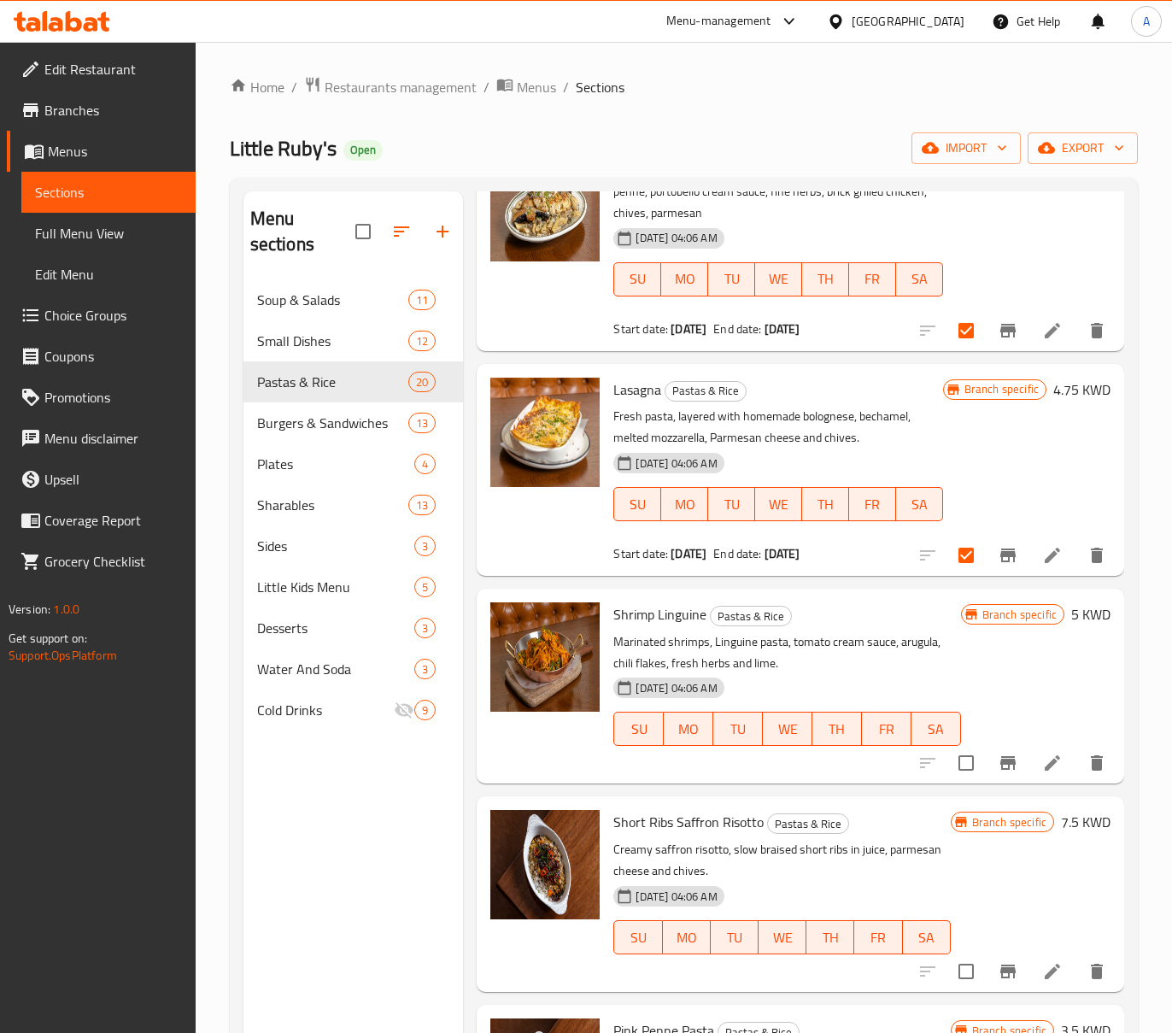
scroll to position [2050, 0]
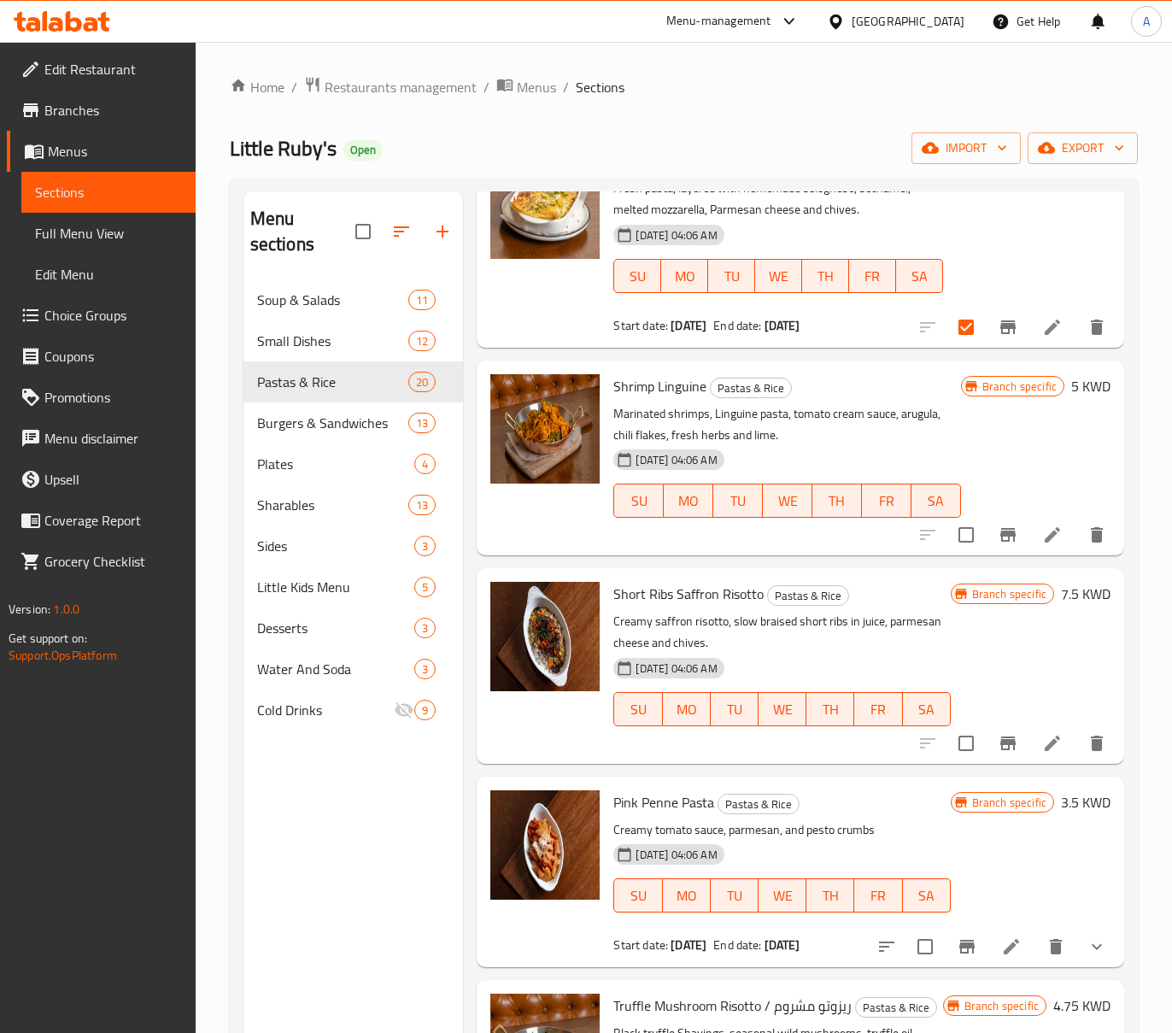
click at [953, 553] on input "checkbox" at bounding box center [966, 535] width 36 height 36
checkbox input "true"
click at [950, 725] on input "checkbox" at bounding box center [966, 743] width 36 height 36
checkbox input "true"
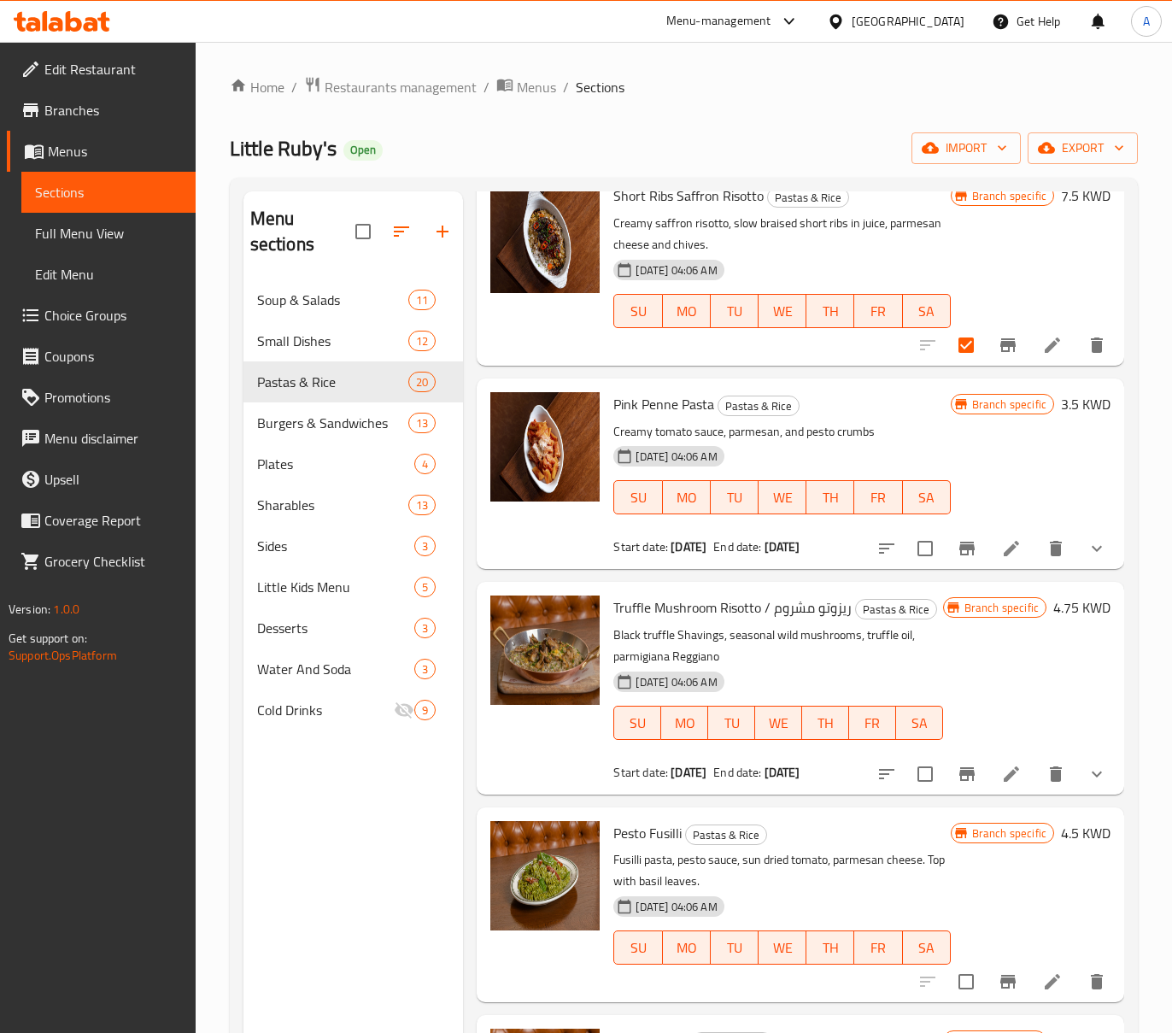
scroll to position [2619, 0]
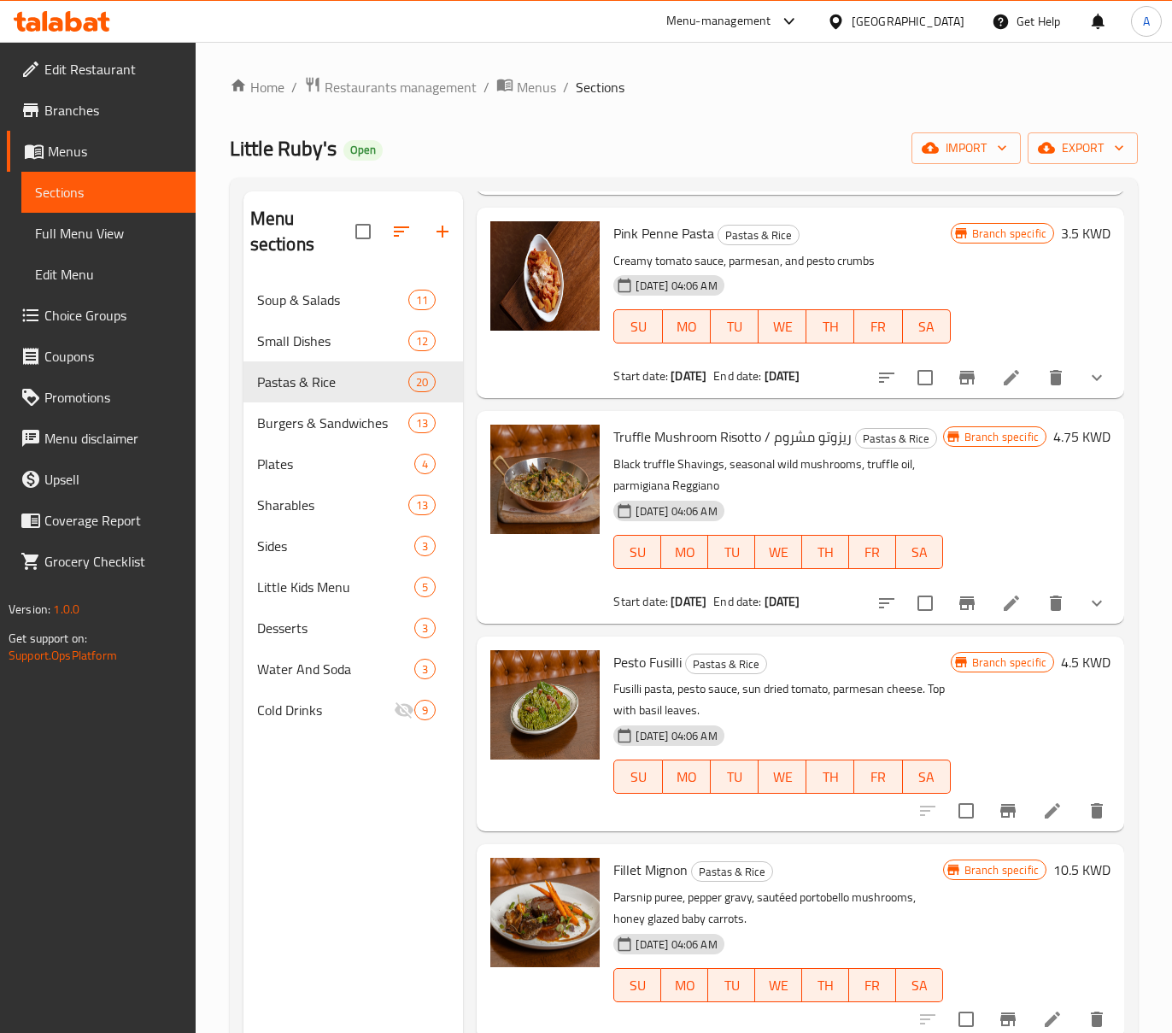
click at [914, 381] on input "checkbox" at bounding box center [925, 378] width 36 height 36
checkbox input "true"
click at [907, 621] on input "checkbox" at bounding box center [925, 603] width 36 height 36
checkbox input "true"
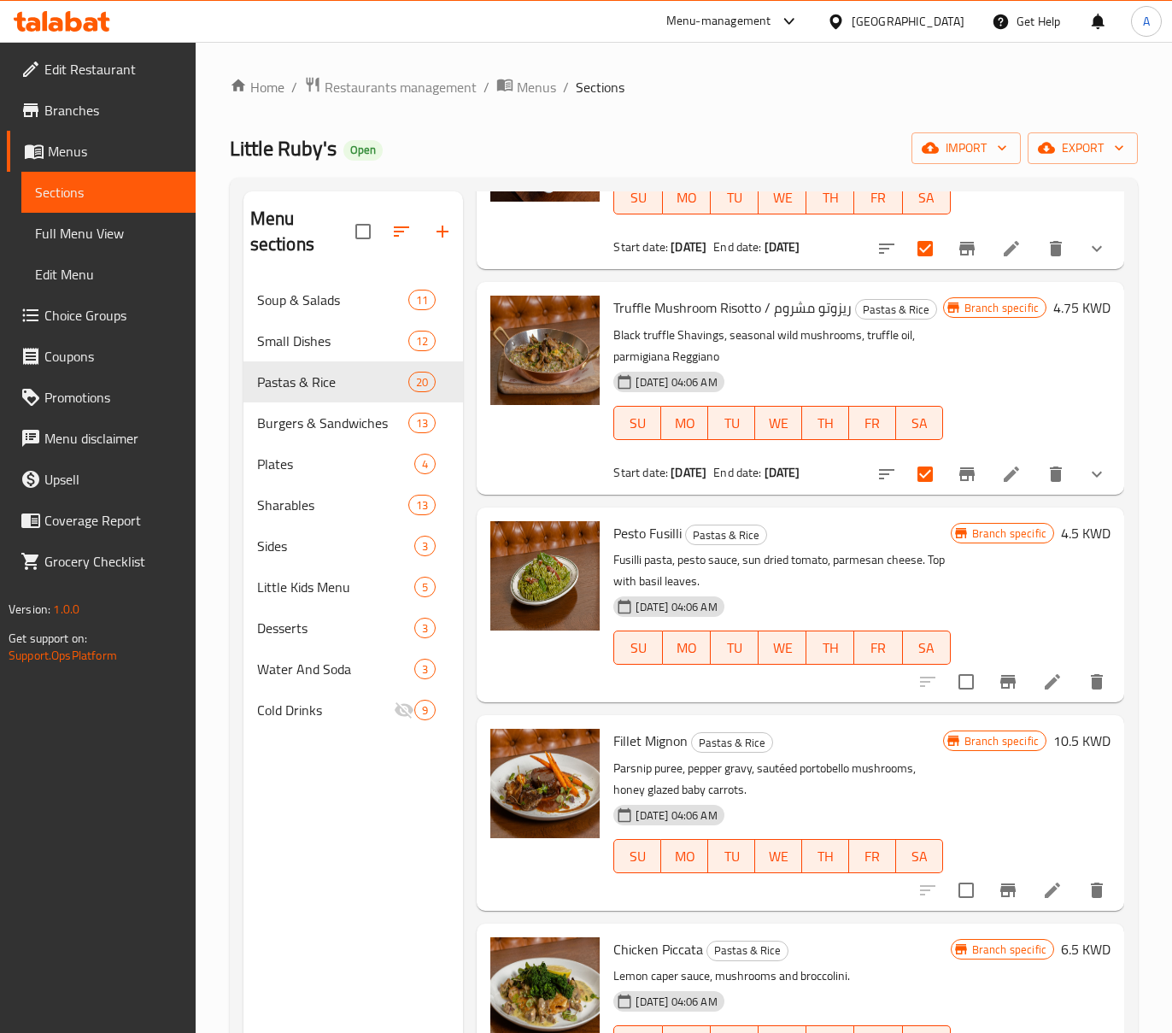
scroll to position [2847, 0]
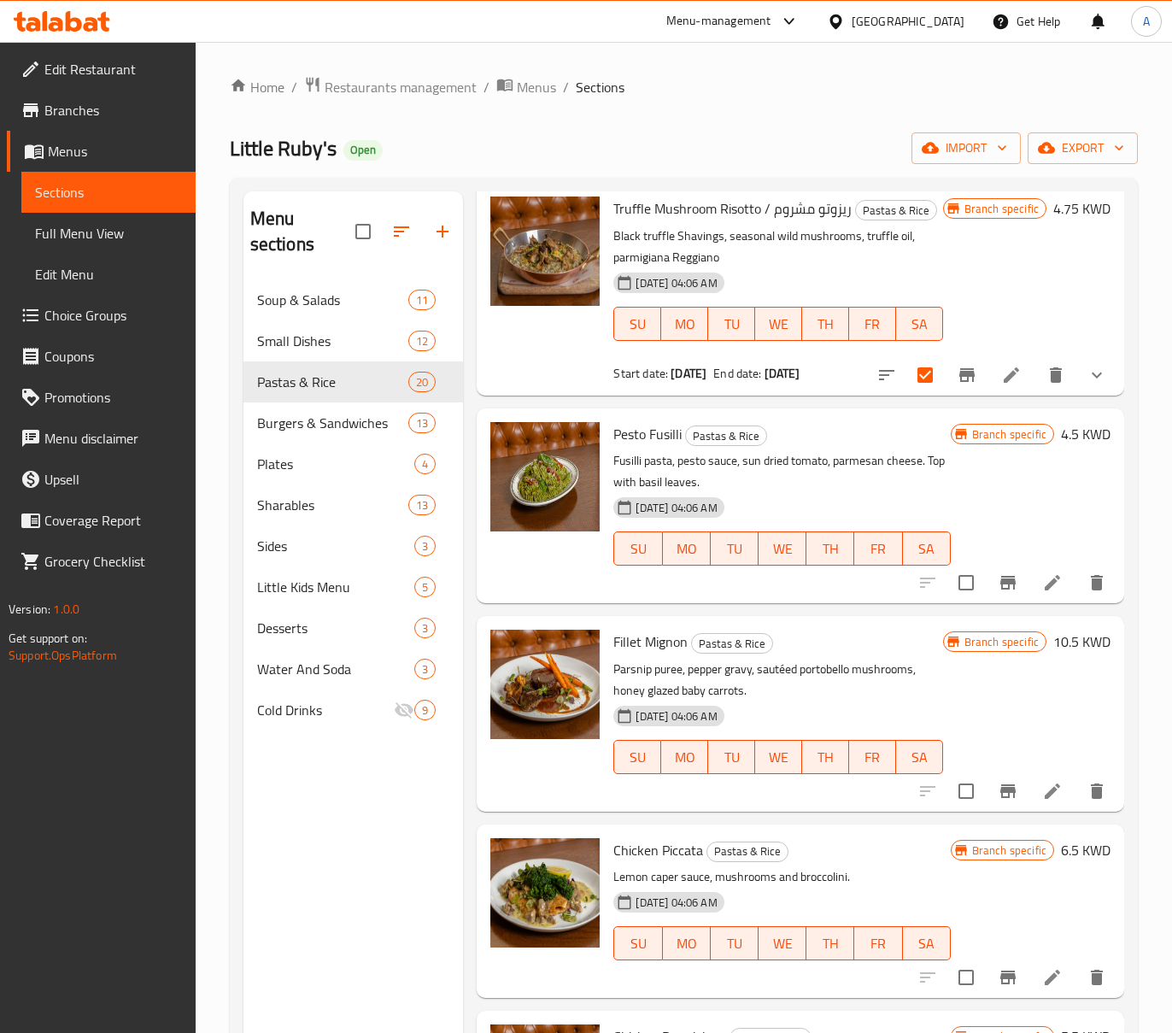
click at [948, 601] on input "checkbox" at bounding box center [966, 583] width 36 height 36
checkbox input "true"
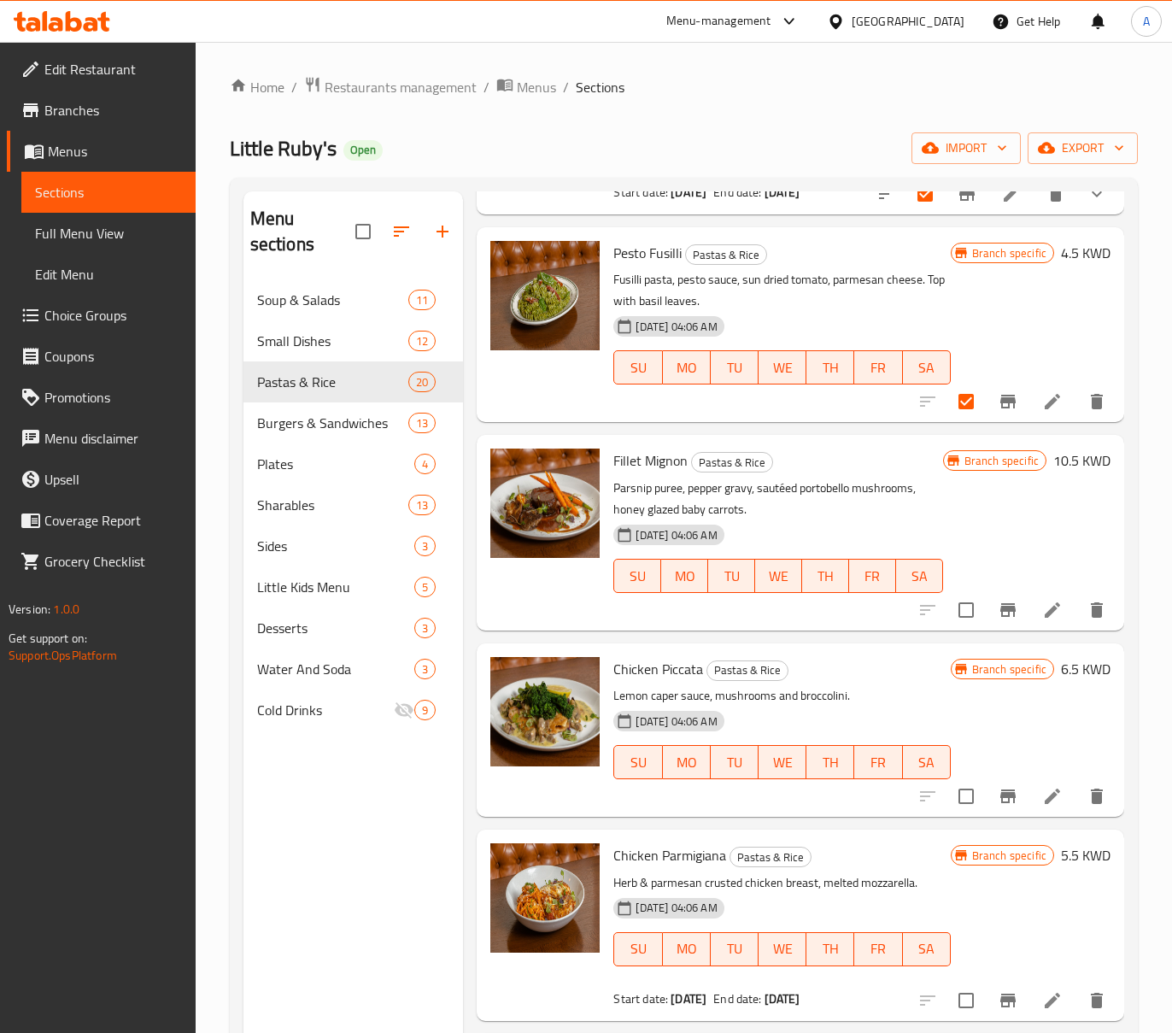
scroll to position [3051, 0]
click at [948, 605] on input "checkbox" at bounding box center [966, 610] width 36 height 36
checkbox input "true"
click at [951, 774] on div "Branch specific 6.5 KWD" at bounding box center [1031, 730] width 160 height 146
click at [951, 786] on input "checkbox" at bounding box center [966, 796] width 36 height 36
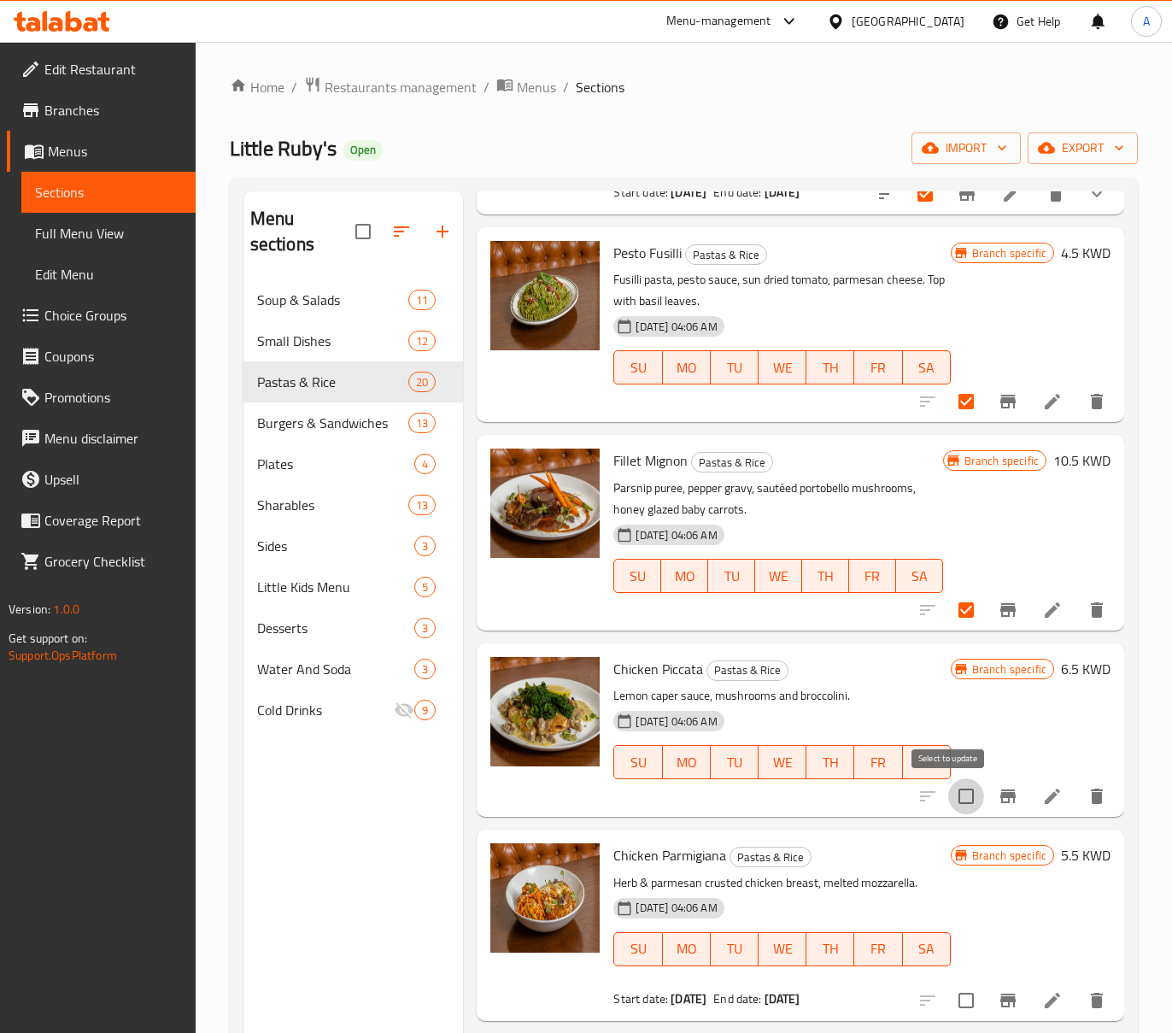
checkbox input "true"
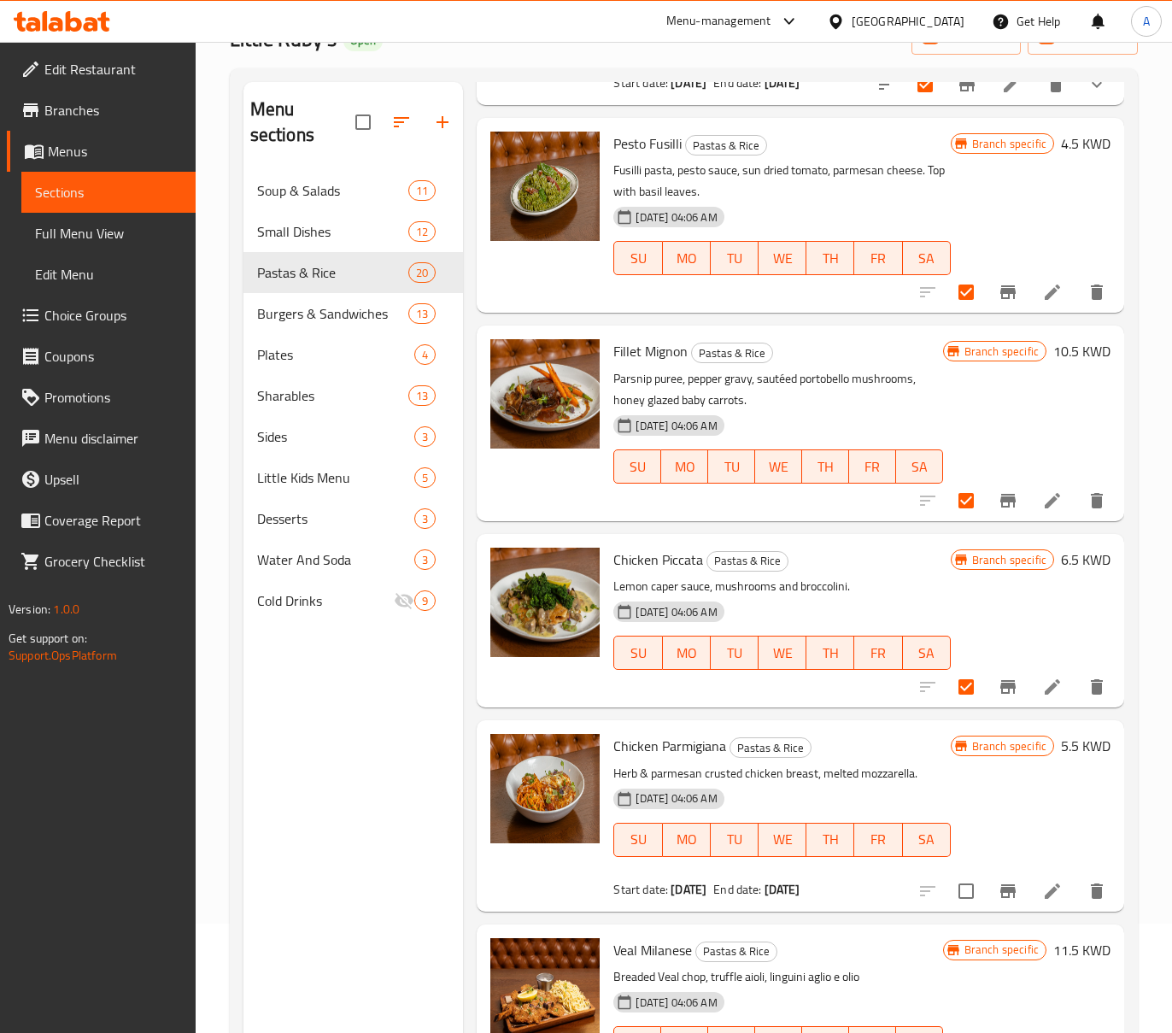
scroll to position [240, 0]
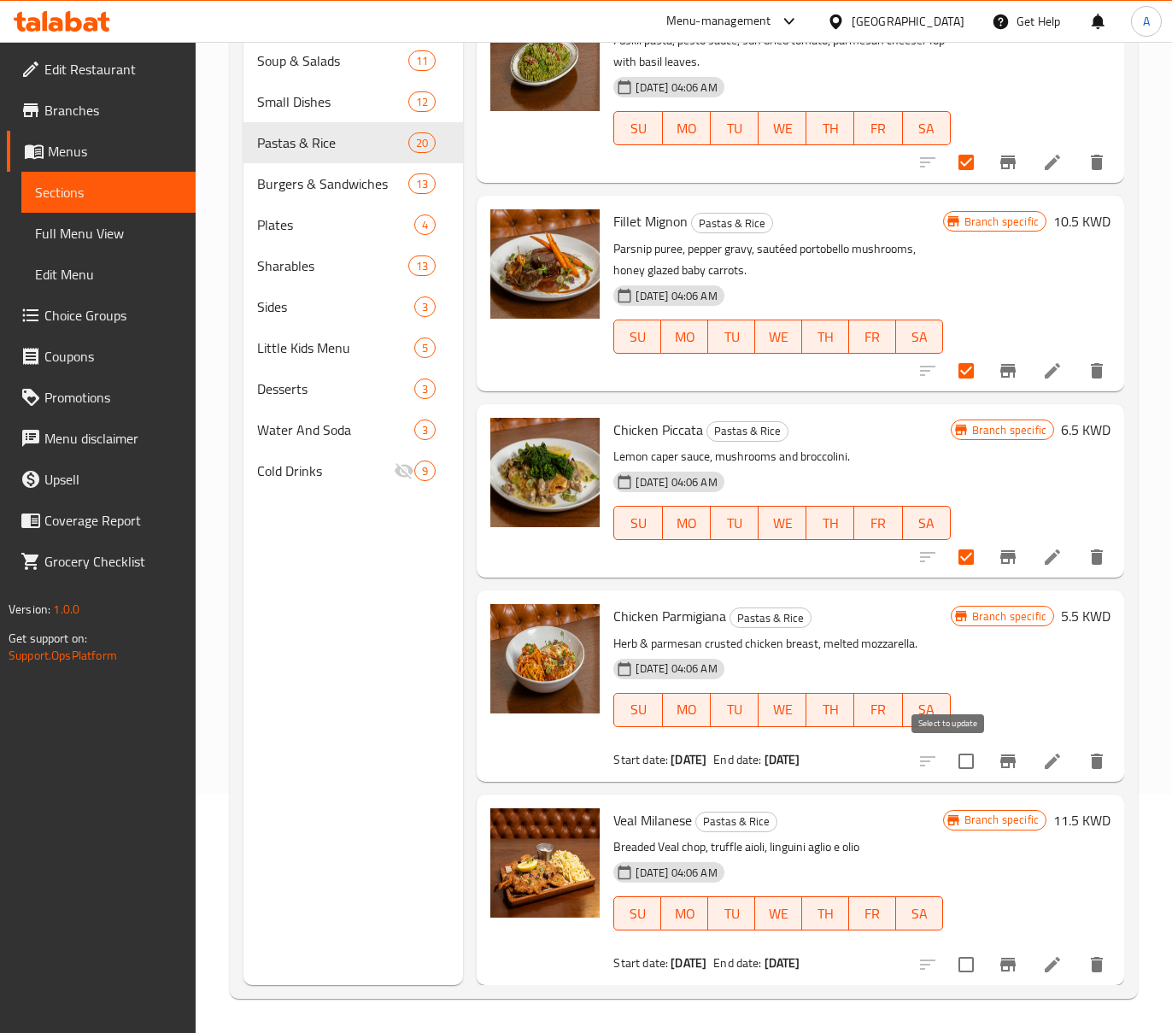
click at [948, 764] on input "checkbox" at bounding box center [966, 761] width 36 height 36
checkbox input "true"
click at [948, 964] on input "checkbox" at bounding box center [966, 964] width 36 height 36
checkbox input "true"
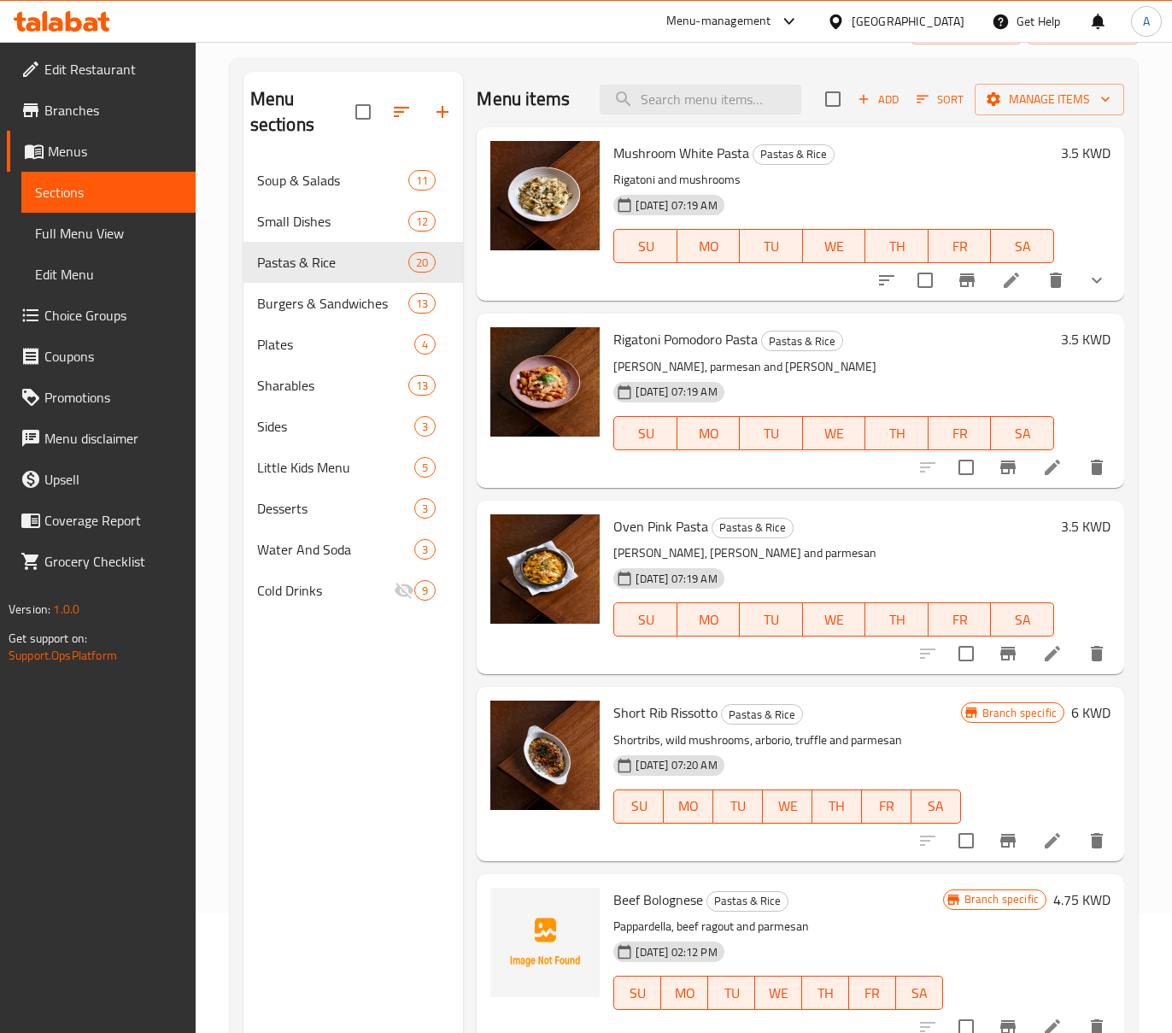
scroll to position [0, 0]
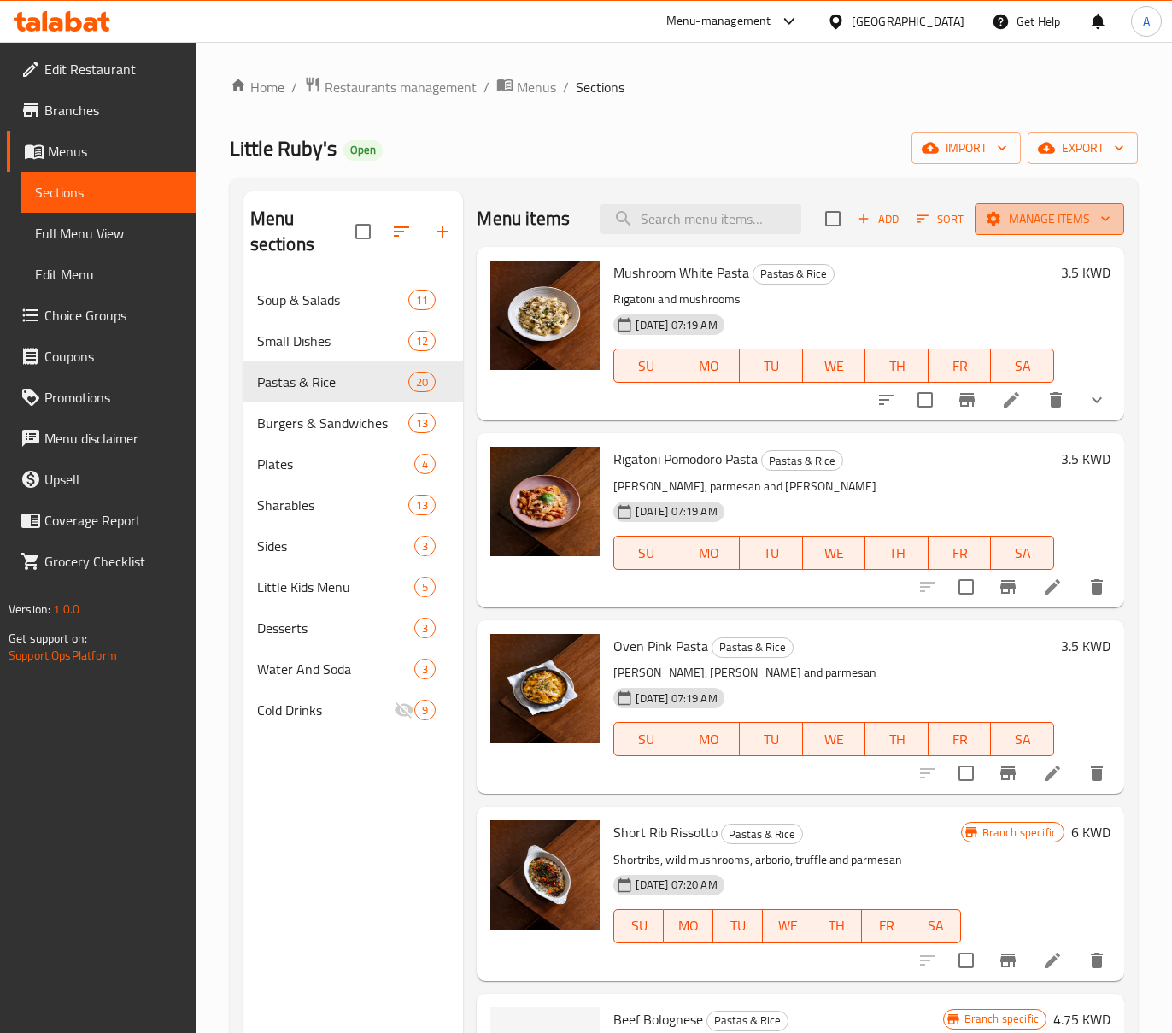
click at [1061, 216] on span "Manage items" at bounding box center [1049, 218] width 122 height 21
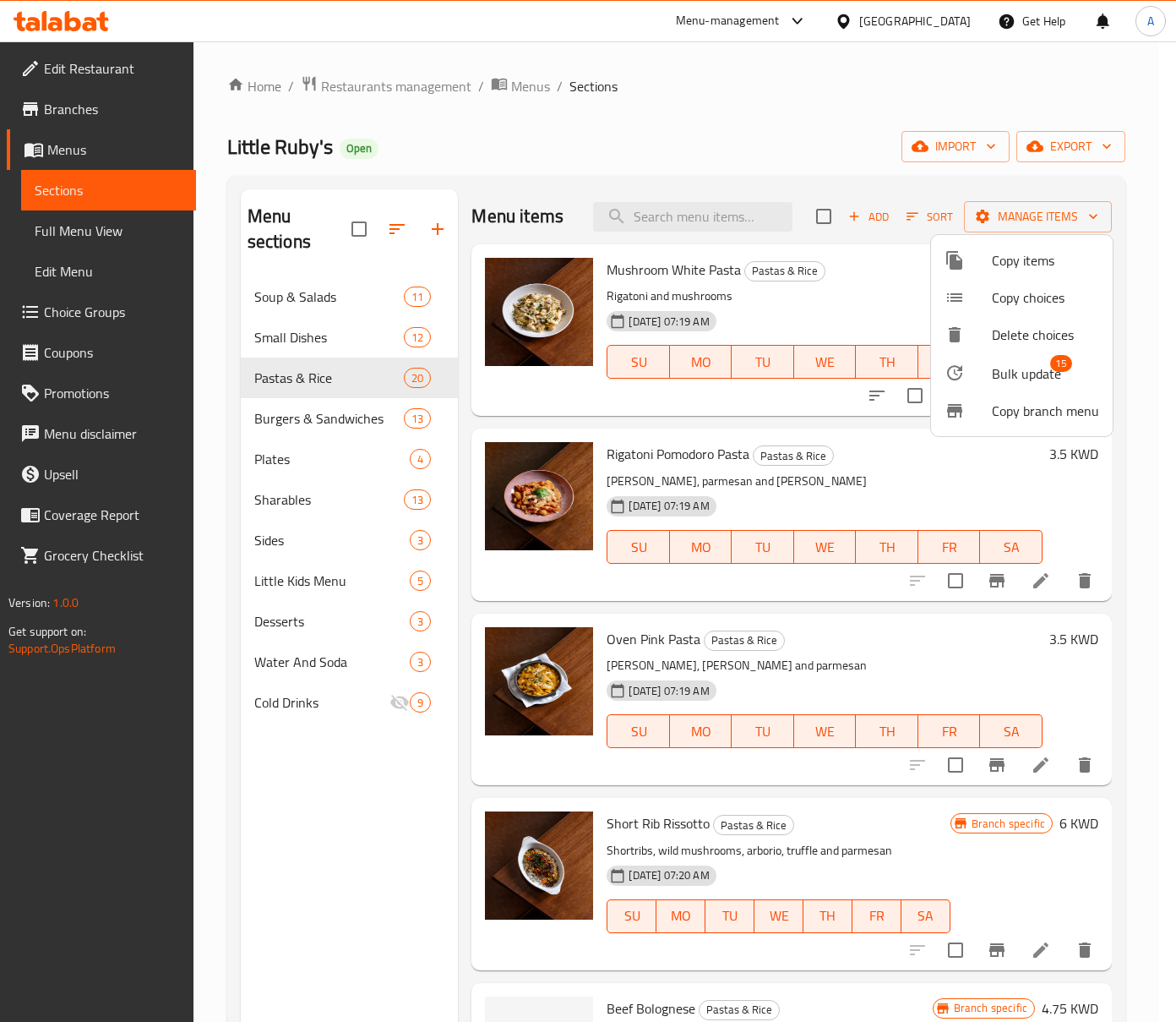
click at [1052, 377] on span "Bulk update" at bounding box center [1027, 373] width 69 height 21
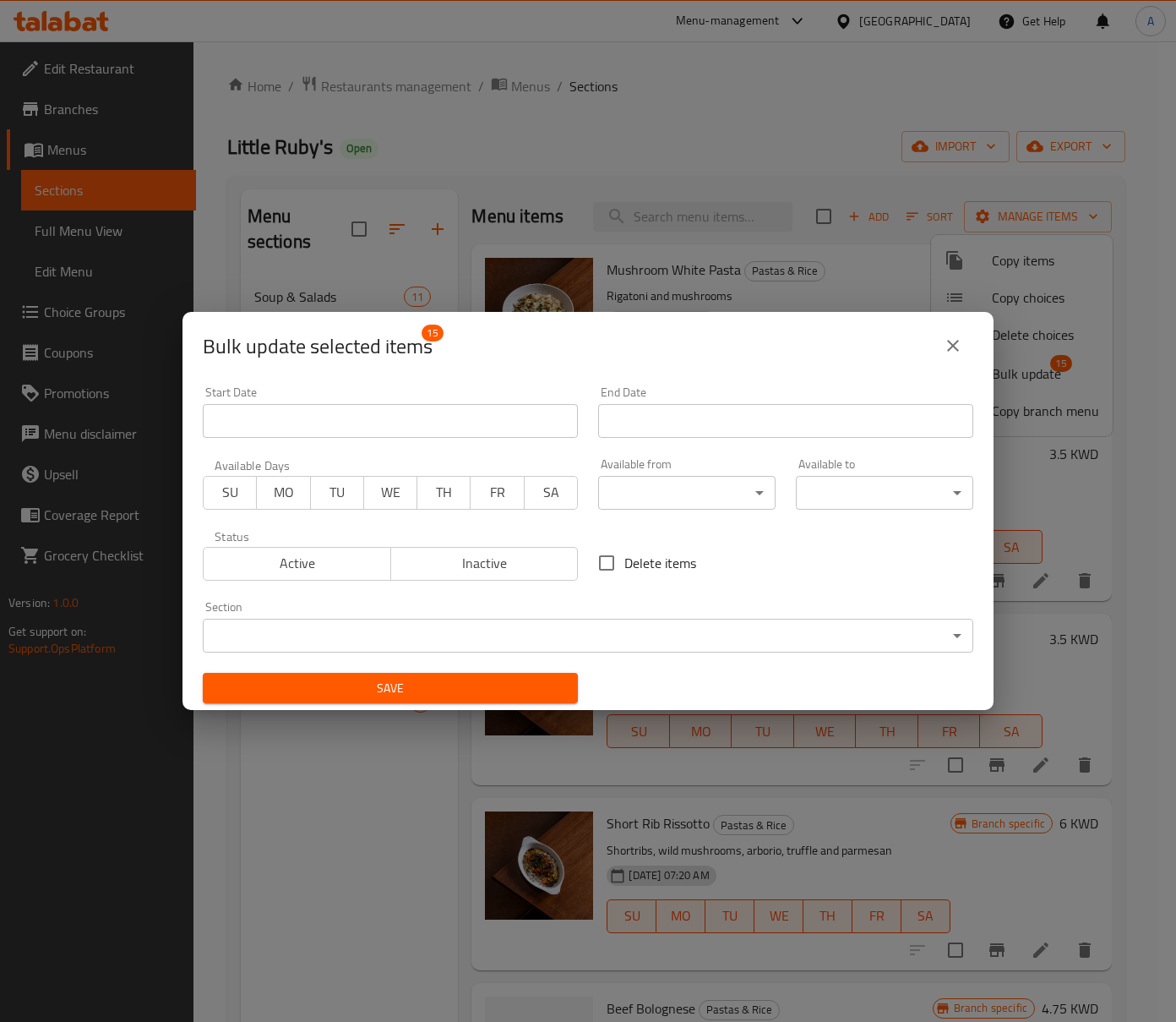
click at [482, 566] on span "Inactive" at bounding box center [485, 563] width 174 height 25
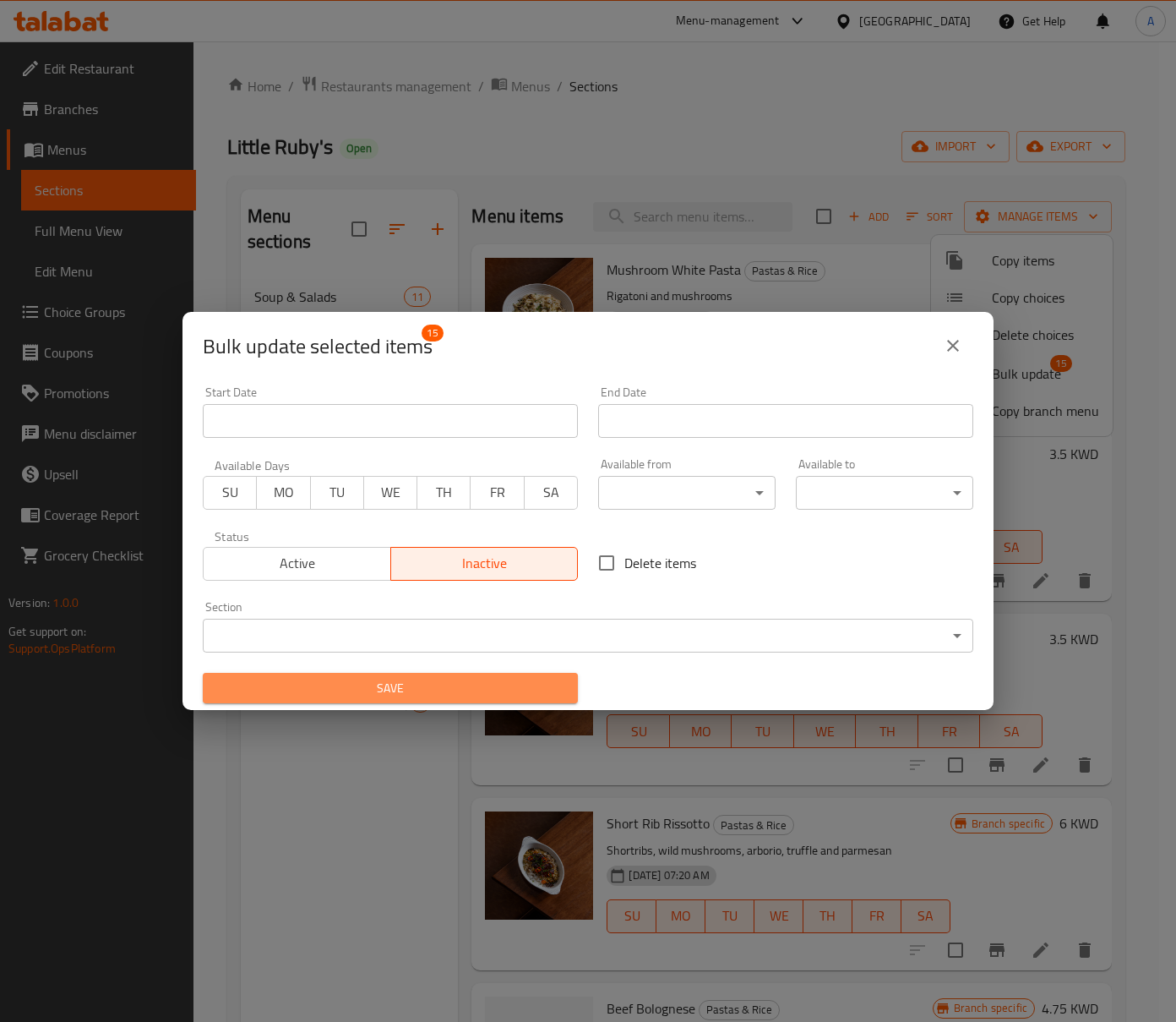
click at [495, 698] on button "Save" at bounding box center [390, 689] width 375 height 32
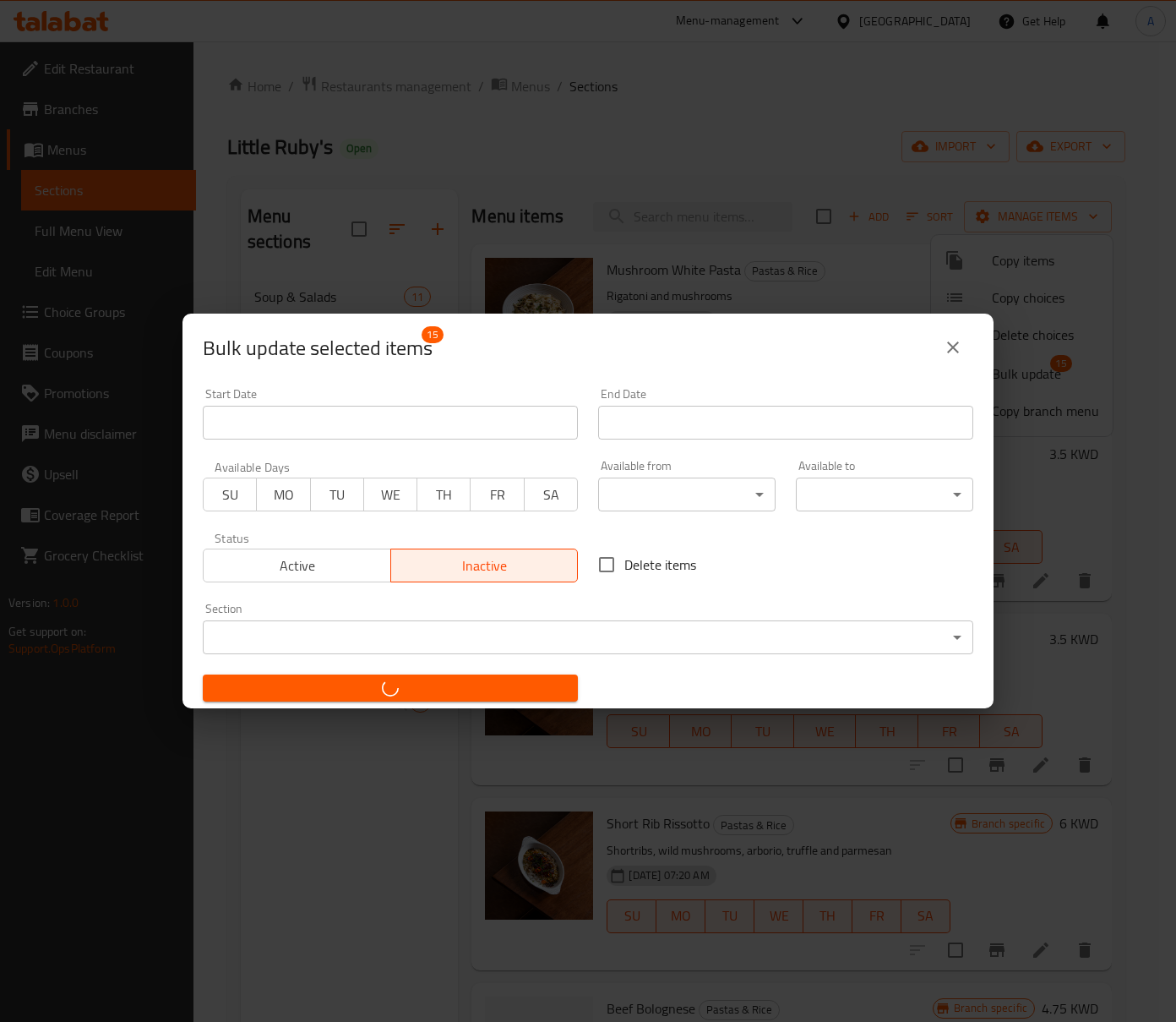
checkbox input "false"
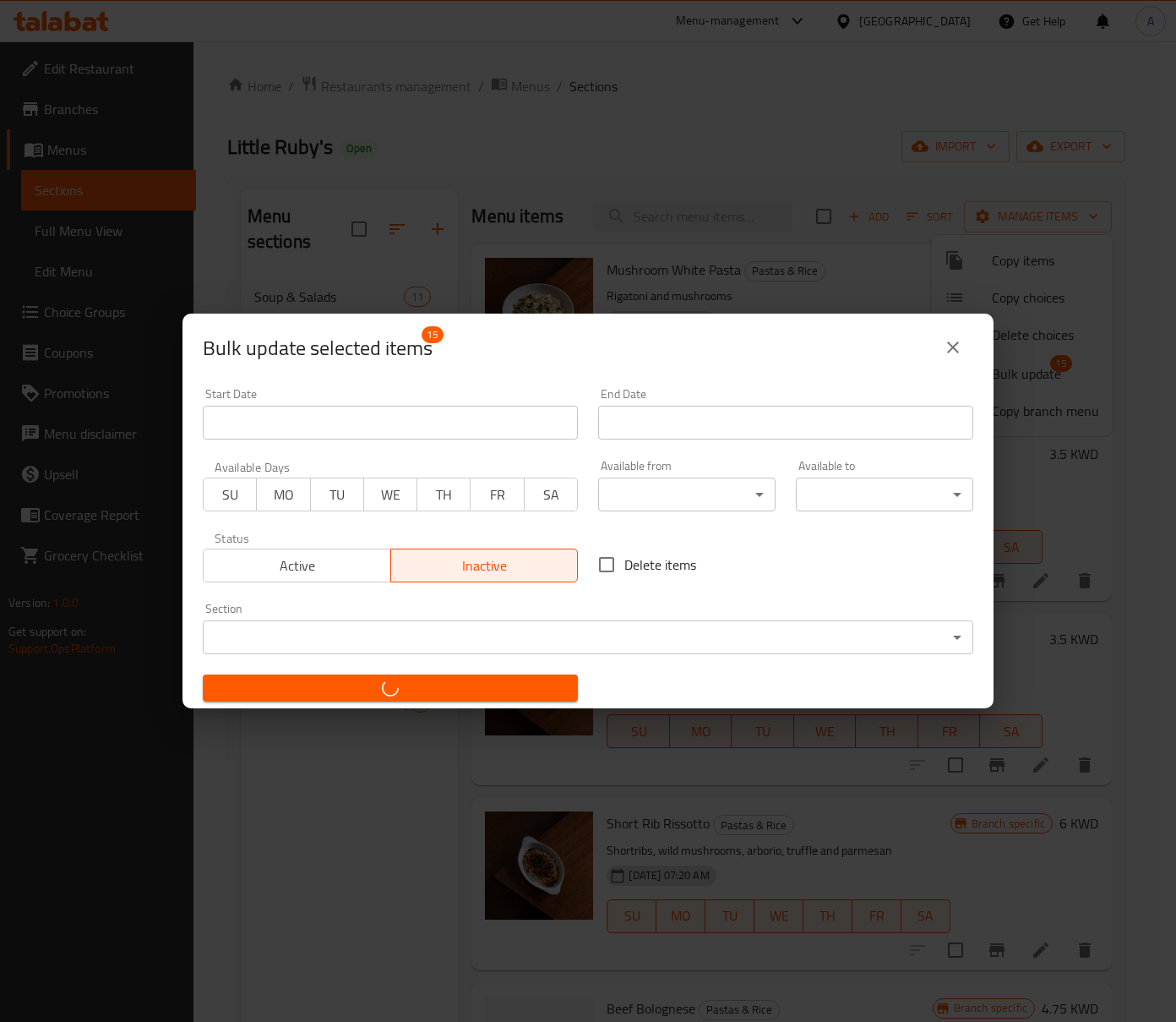
checkbox input "false"
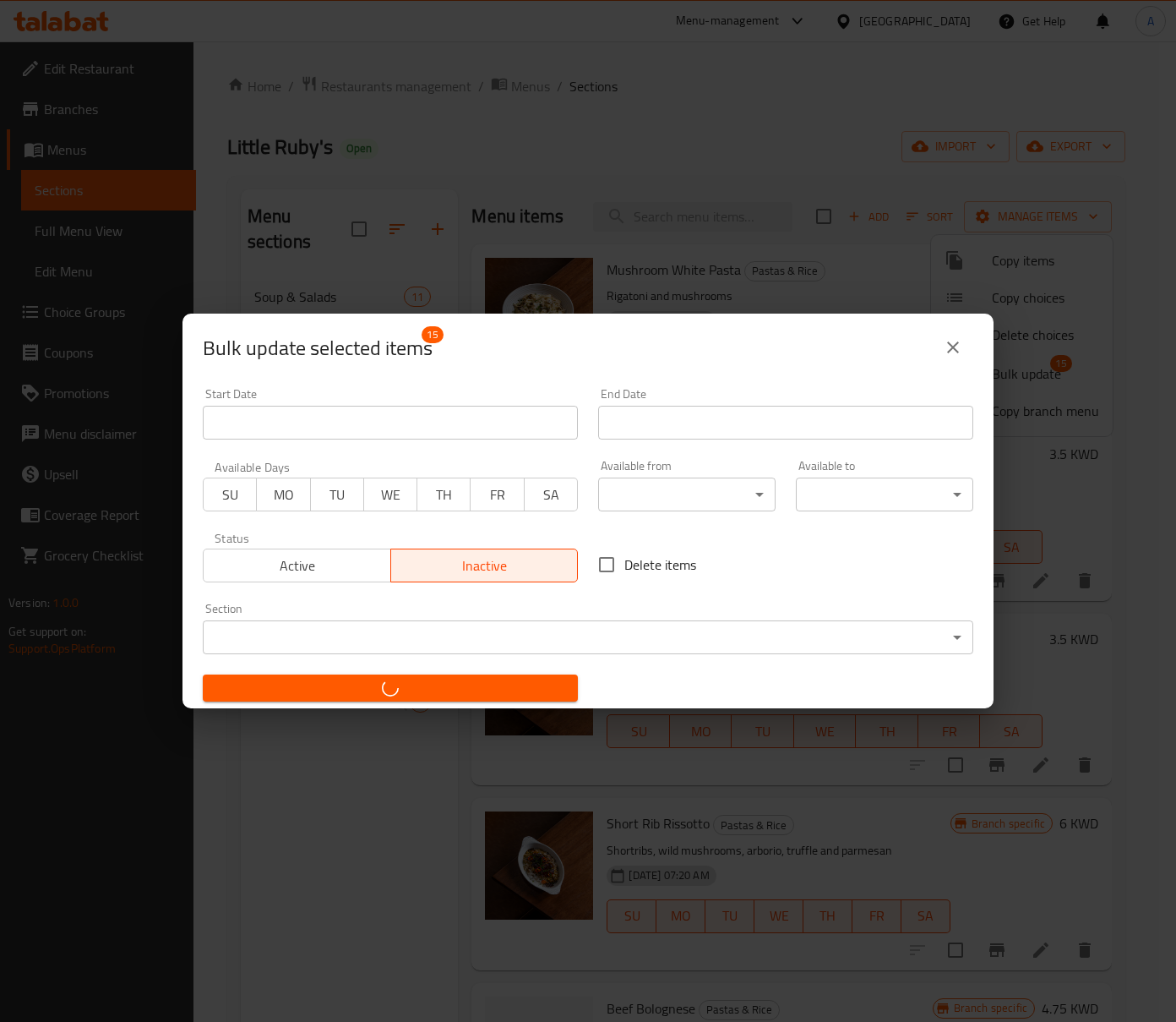
checkbox input "false"
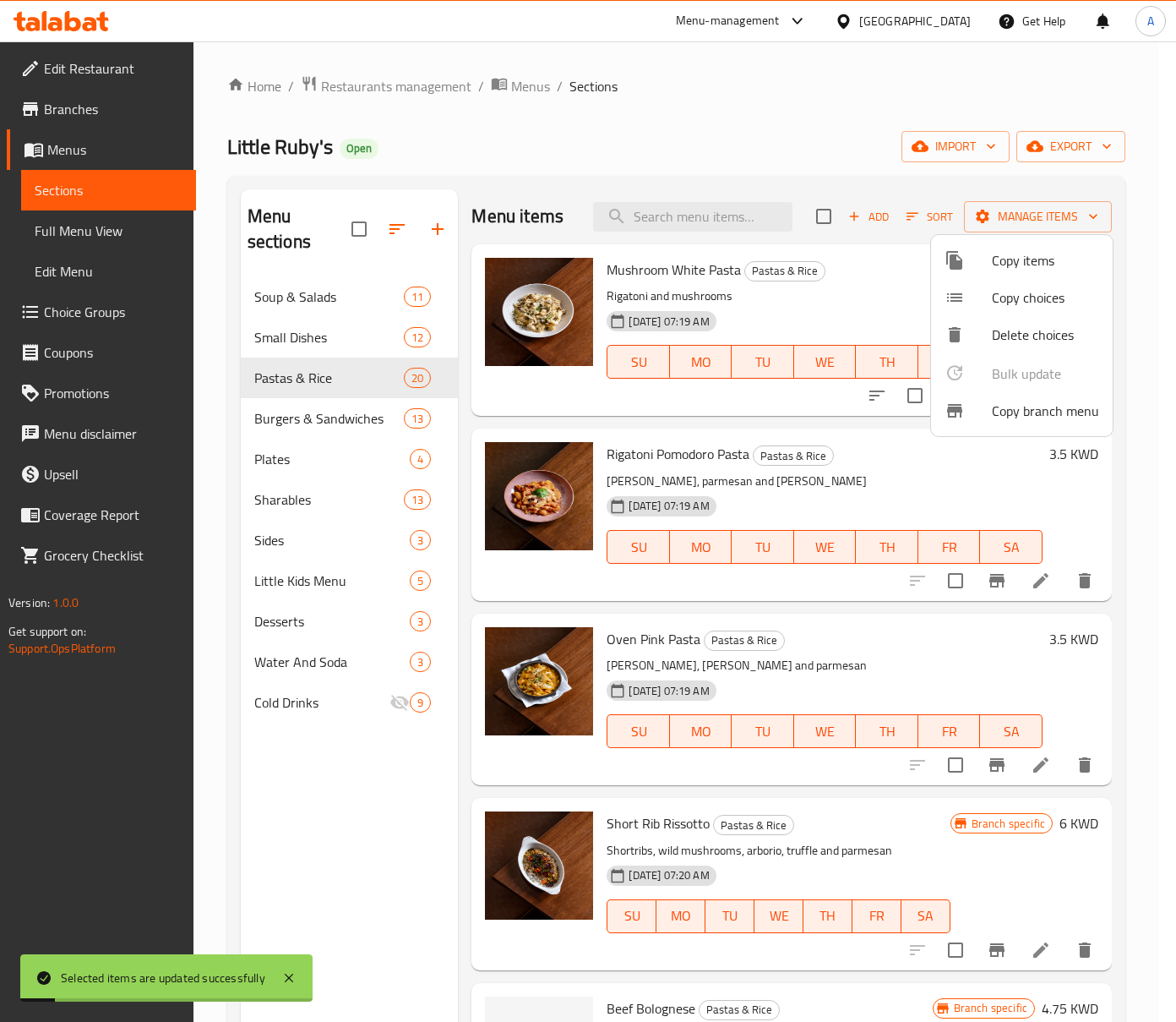
click at [332, 417] on div at bounding box center [588, 511] width 1176 height 1022
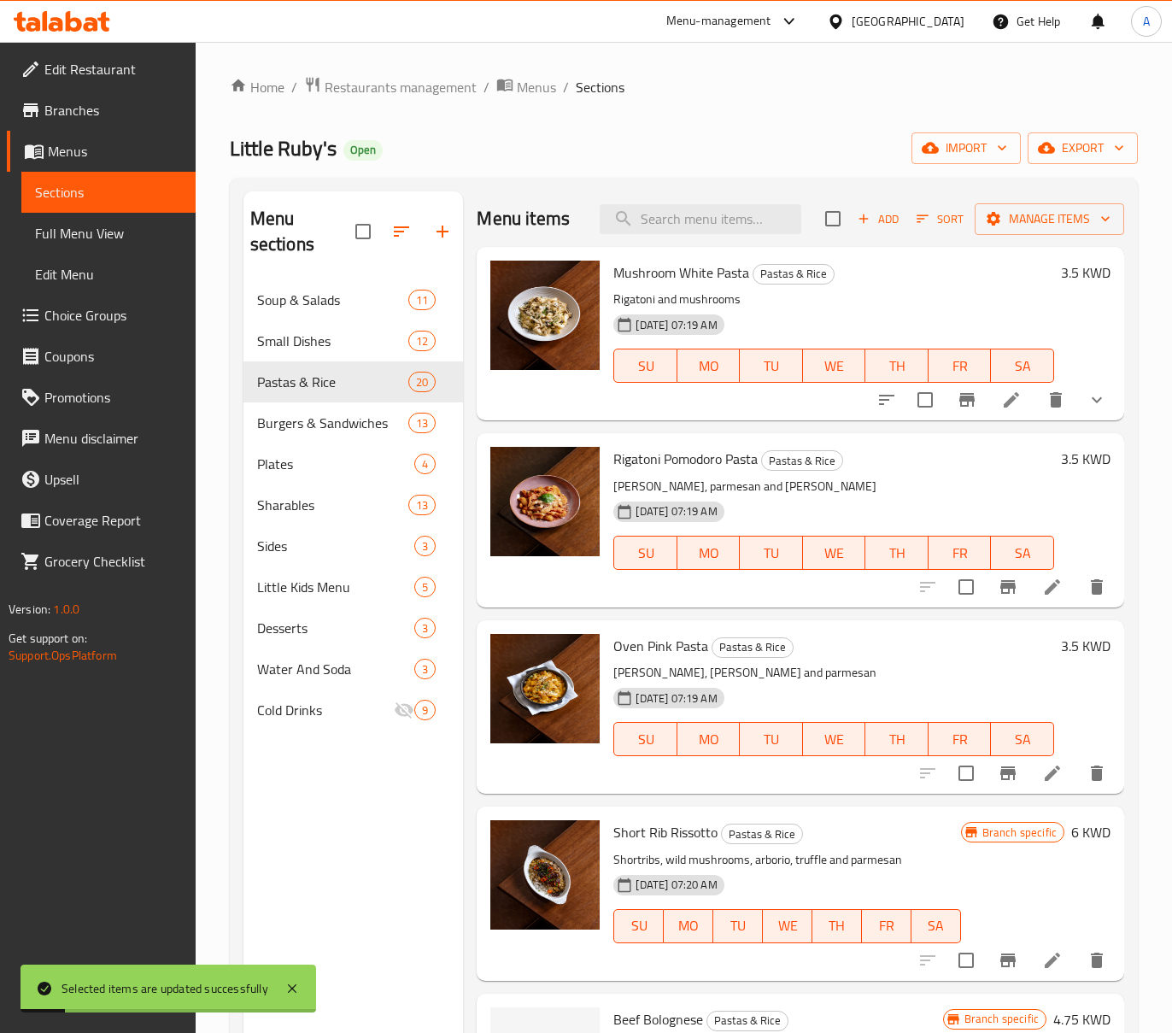
click at [336, 421] on span "Burgers & Sandwiches" at bounding box center [333, 423] width 152 height 21
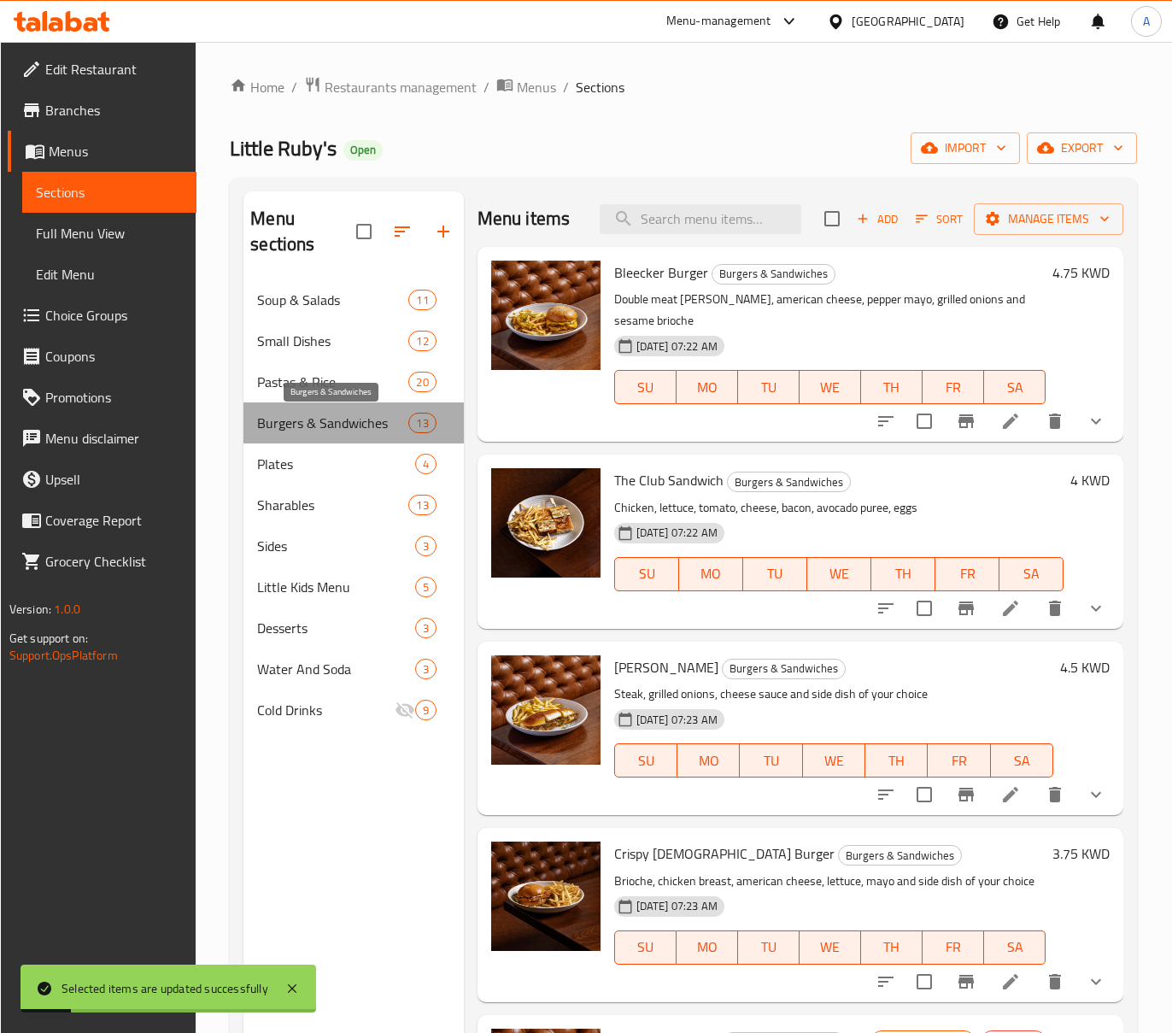
click at [336, 421] on span "Burgers & Sandwiches" at bounding box center [332, 423] width 151 height 21
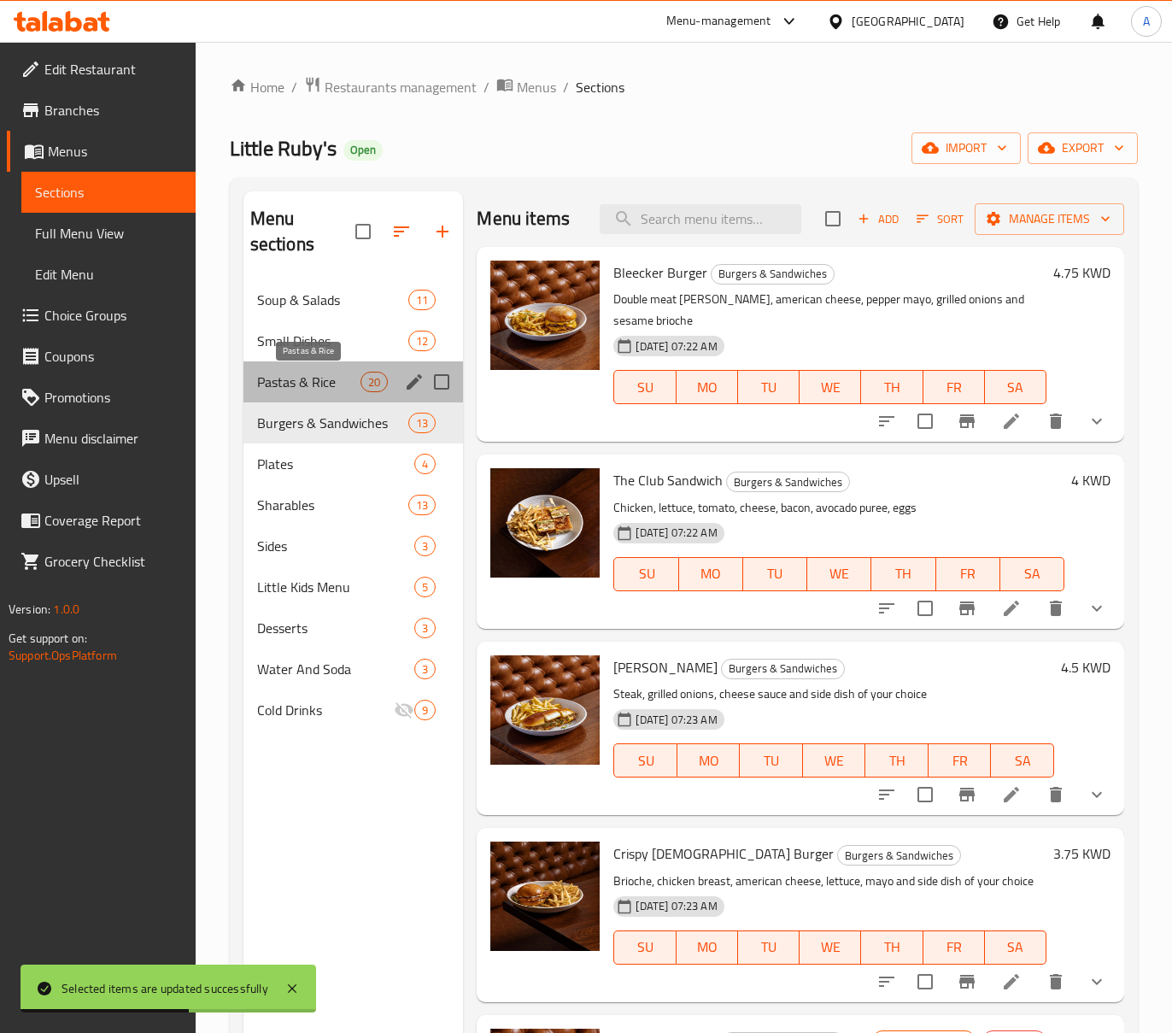
click at [330, 378] on span "Pastas & Rice" at bounding box center [309, 382] width 104 height 21
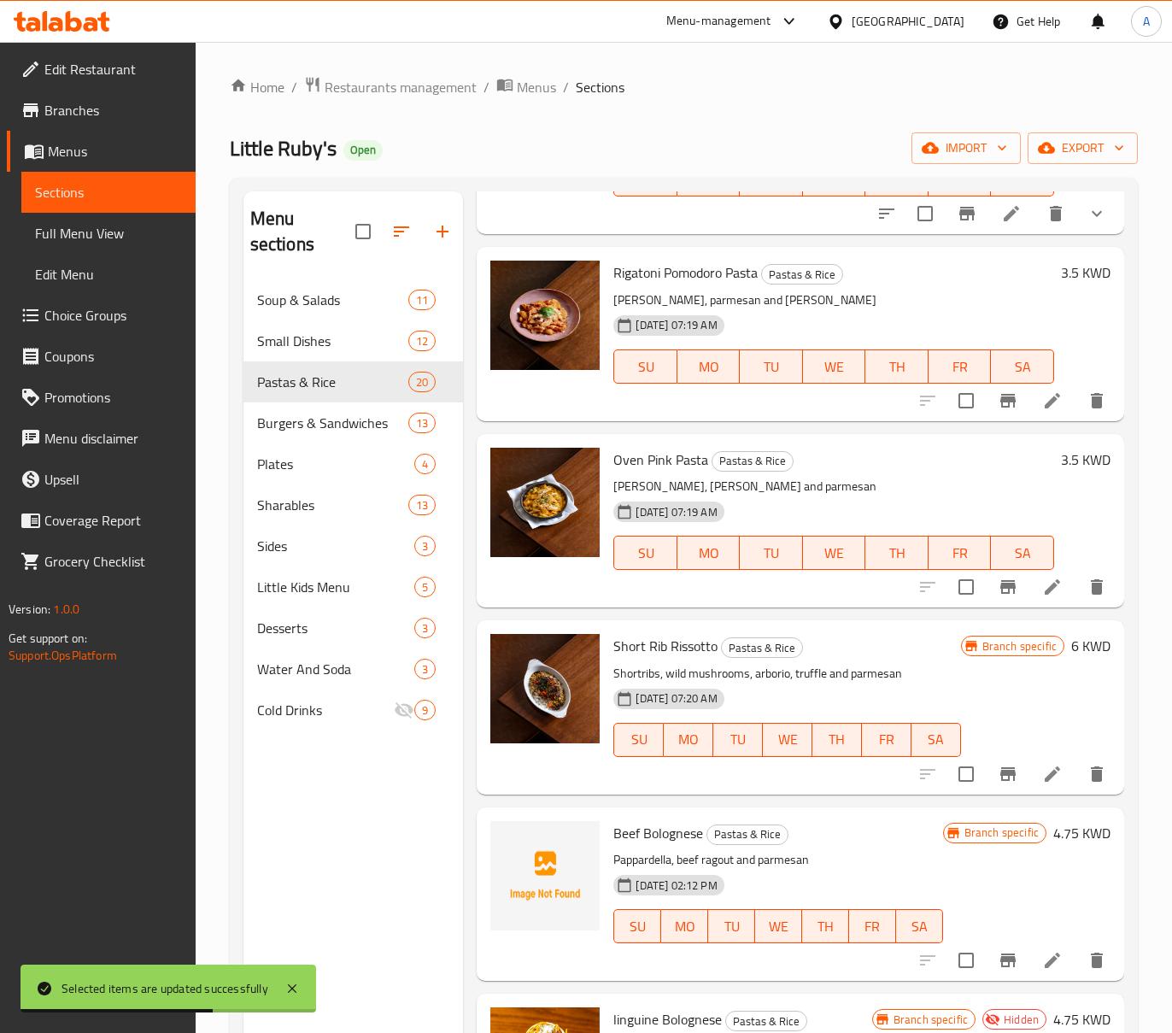
scroll to position [342, 0]
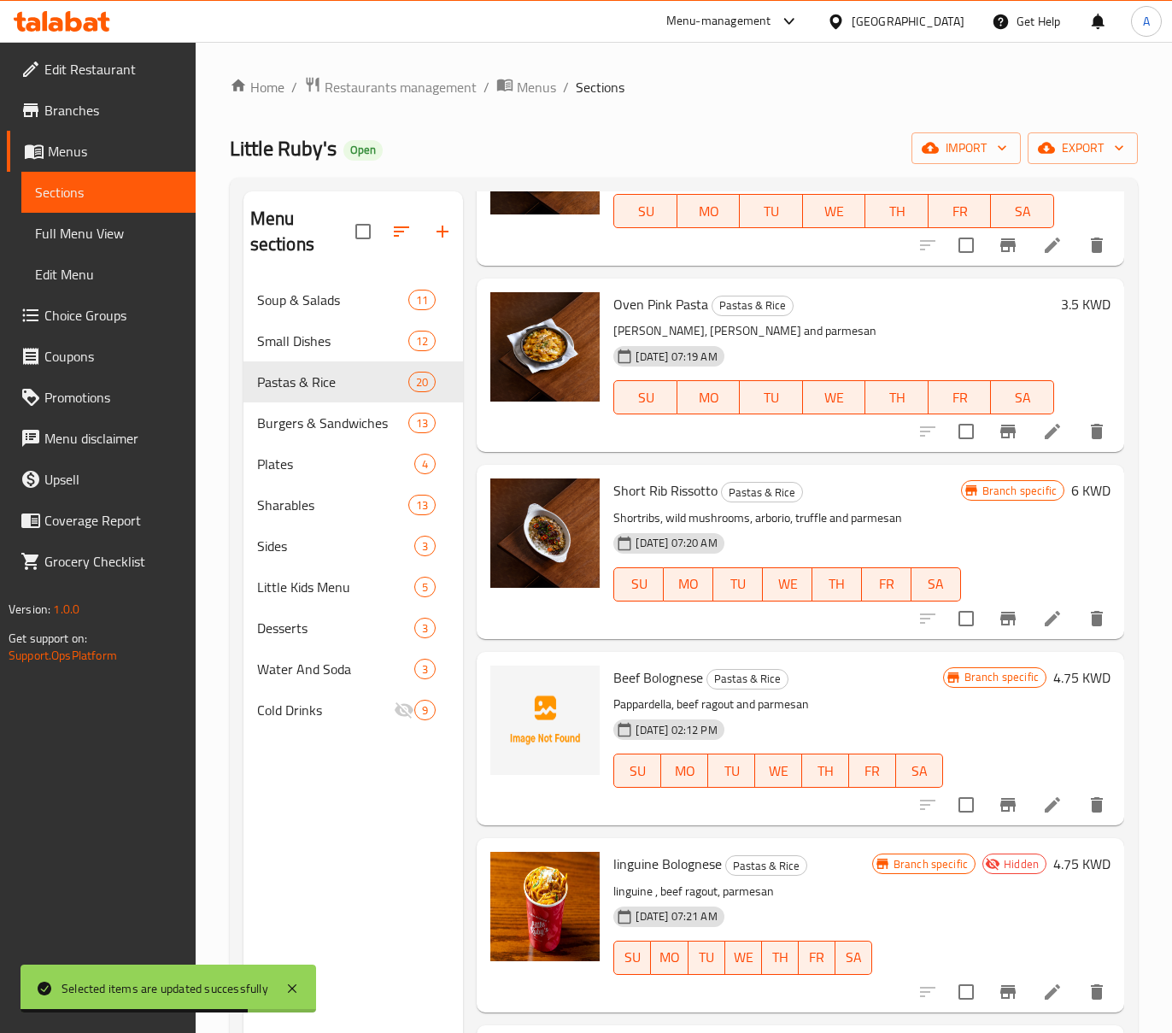
click at [642, 682] on span "Beef Bolognese" at bounding box center [658, 678] width 90 height 26
copy h6 "Beef Bolognese"
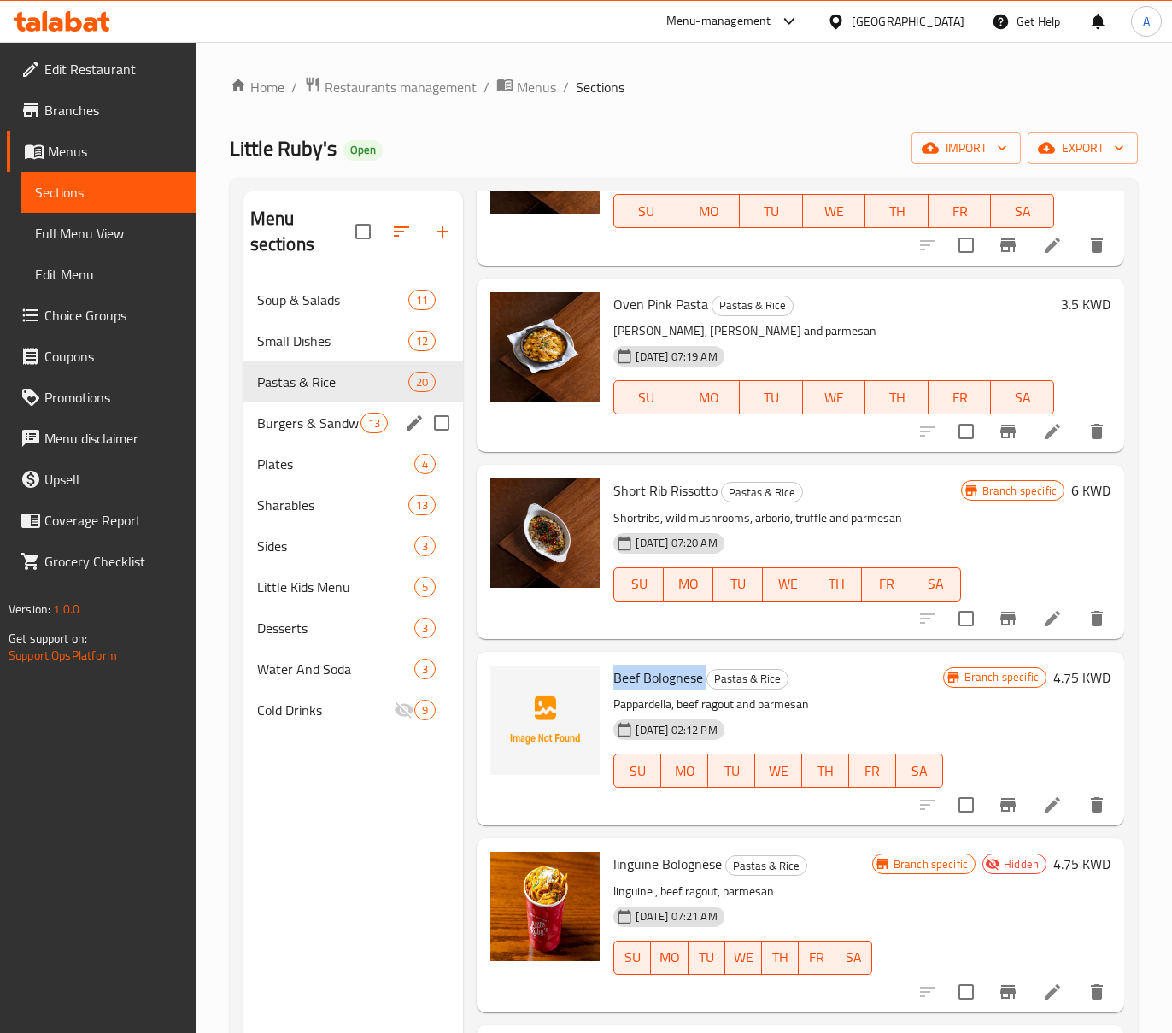
click at [336, 422] on span "Burgers & Sandwiches" at bounding box center [309, 423] width 104 height 21
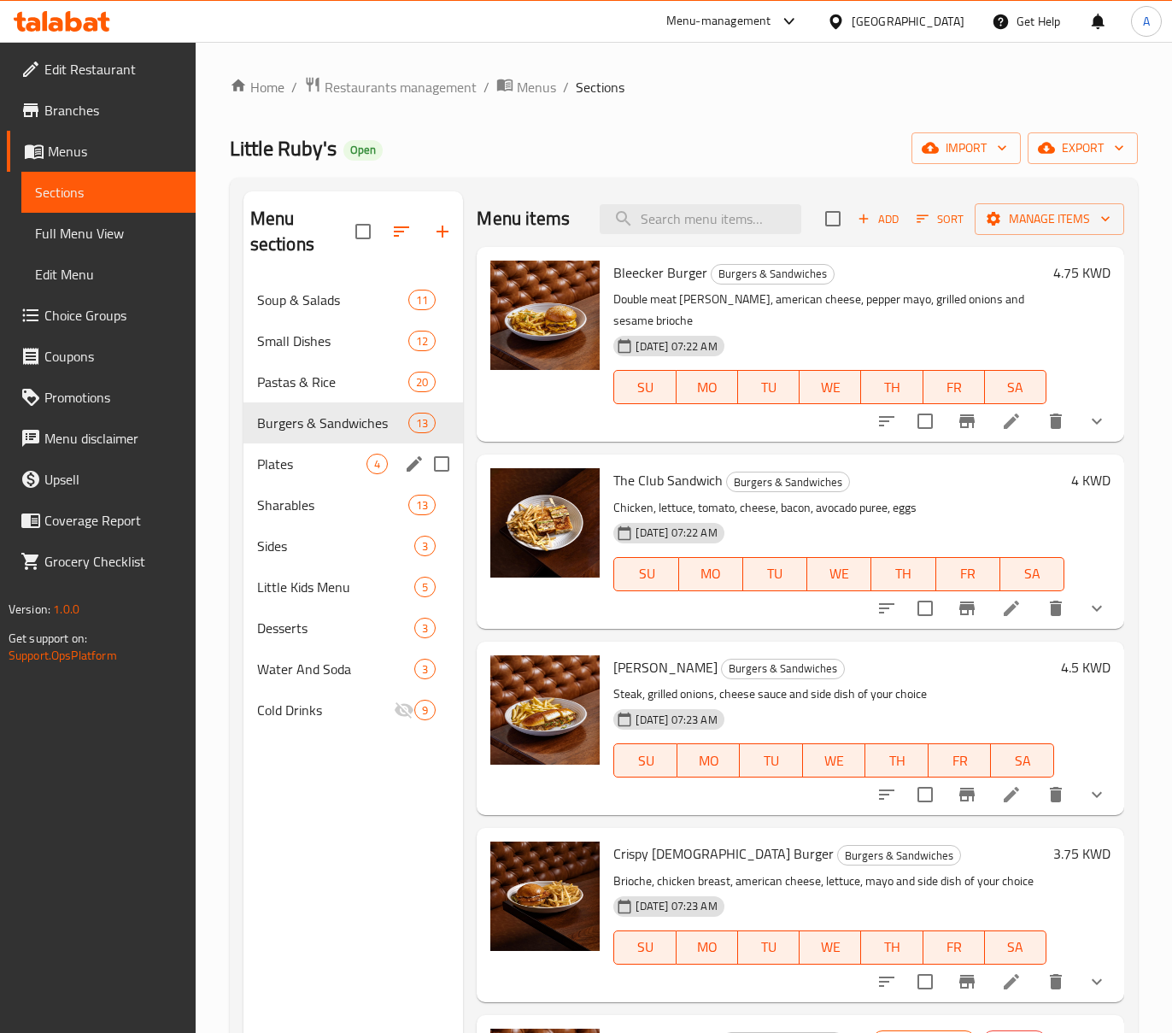
click at [319, 459] on span "Plates" at bounding box center [312, 464] width 110 height 21
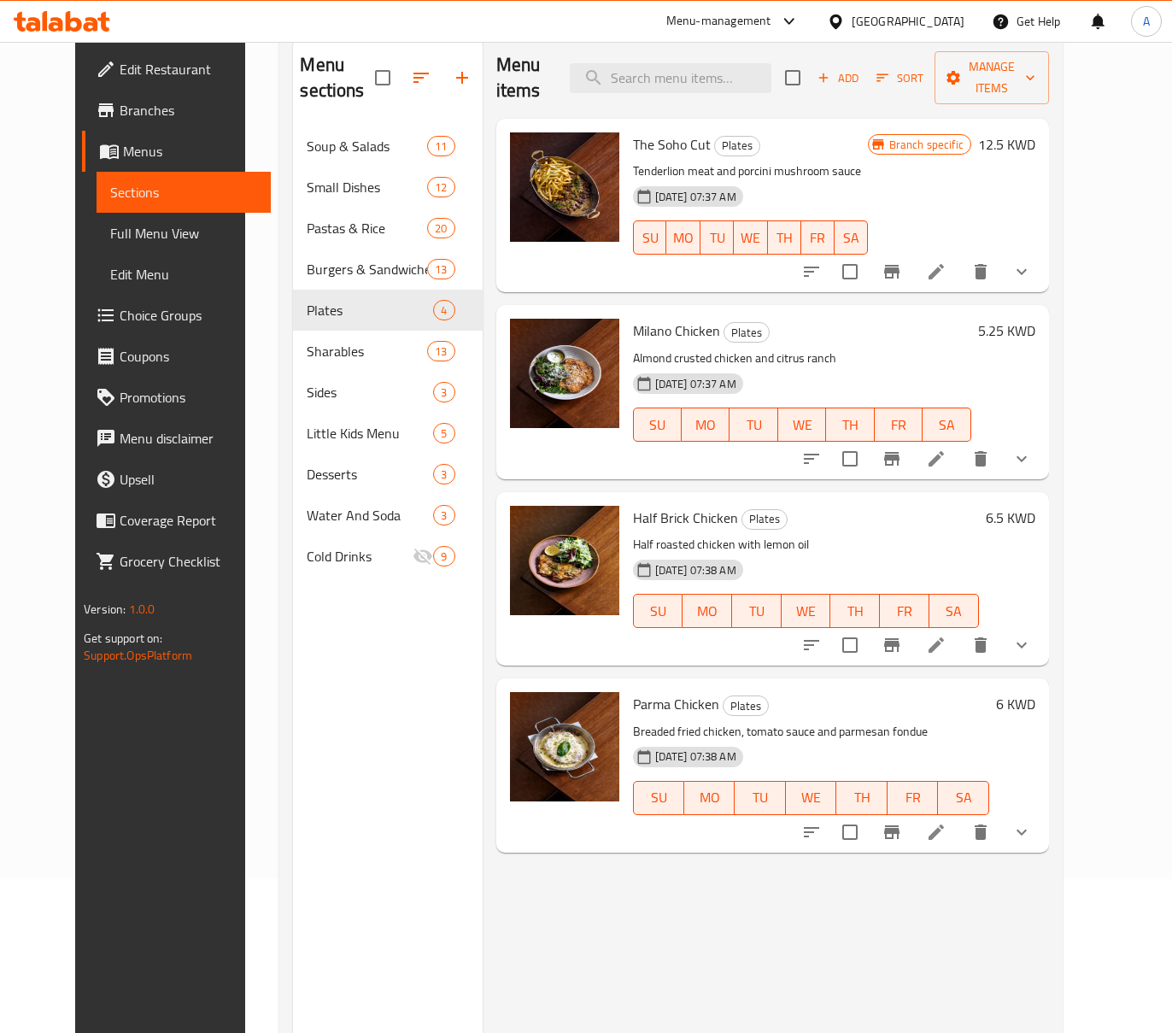
scroll to position [114, 0]
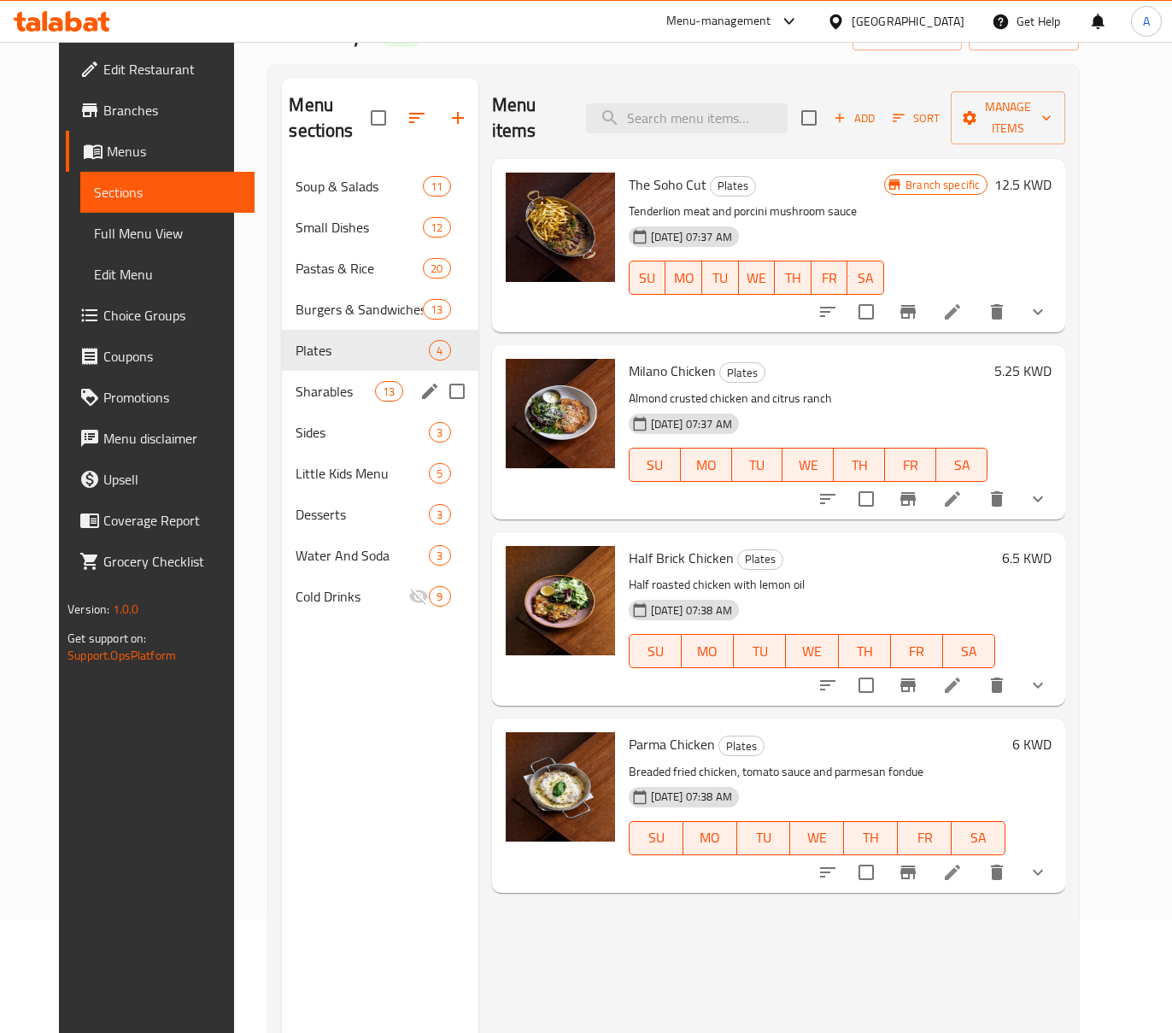
click at [308, 387] on span "Sharables" at bounding box center [335, 391] width 79 height 21
